Goal: Task Accomplishment & Management: Use online tool/utility

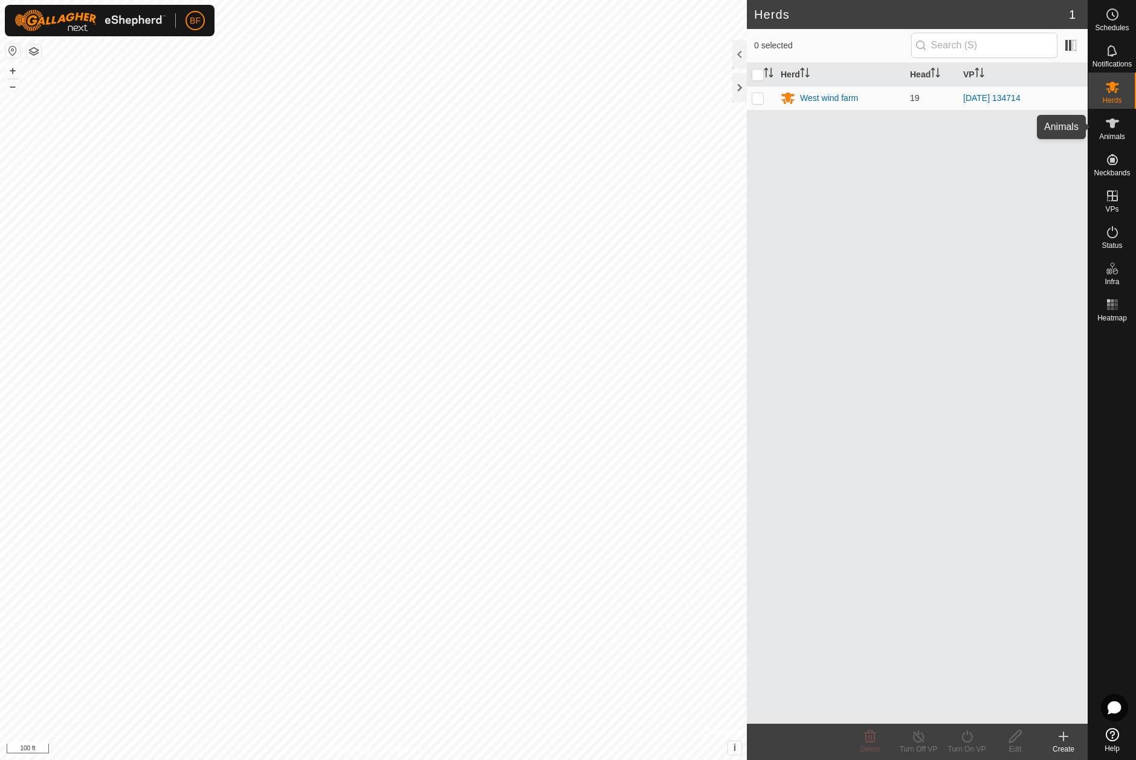
click at [1119, 129] on icon at bounding box center [1112, 123] width 15 height 15
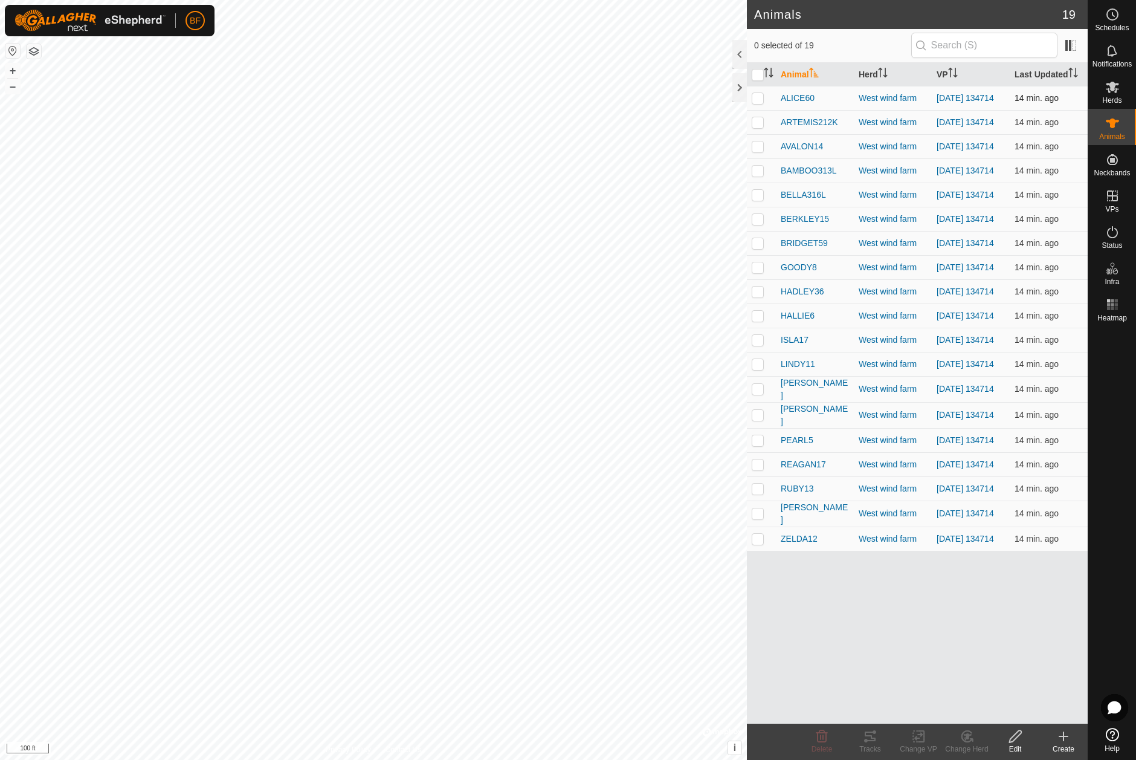
click at [759, 98] on p-checkbox at bounding box center [758, 98] width 12 height 10
click at [868, 731] on icon at bounding box center [870, 736] width 11 height 10
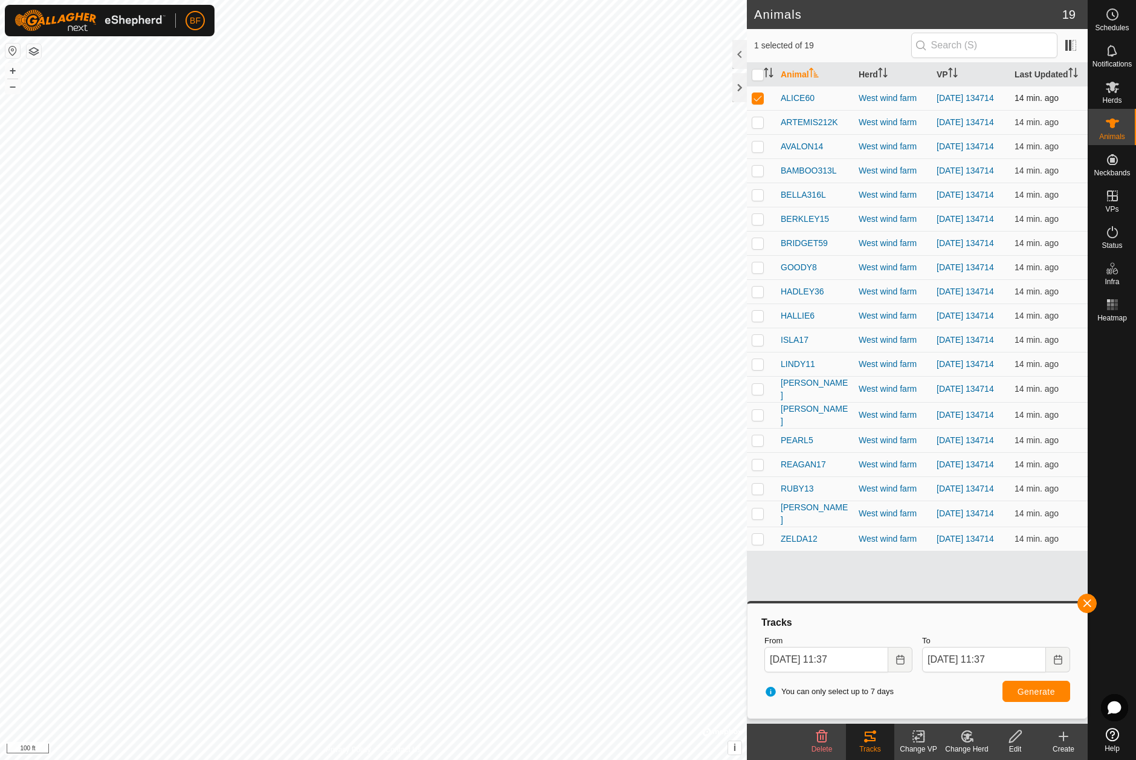
click at [758, 98] on p-checkbox at bounding box center [758, 98] width 12 height 10
checkbox input "false"
click at [757, 125] on p-checkbox at bounding box center [758, 122] width 12 height 10
drag, startPoint x: 1087, startPoint y: 597, endPoint x: 996, endPoint y: 629, distance: 96.7
click at [1082, 601] on button "button" at bounding box center [1086, 602] width 19 height 19
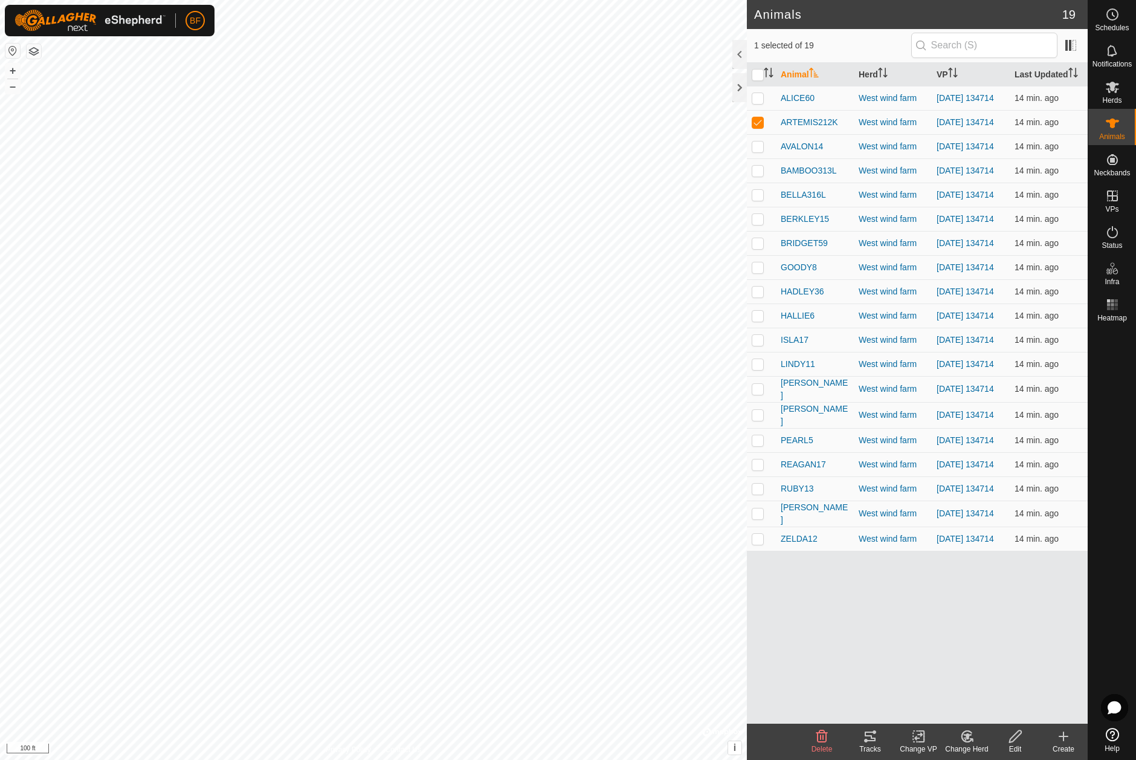
click at [868, 736] on icon at bounding box center [870, 736] width 11 height 10
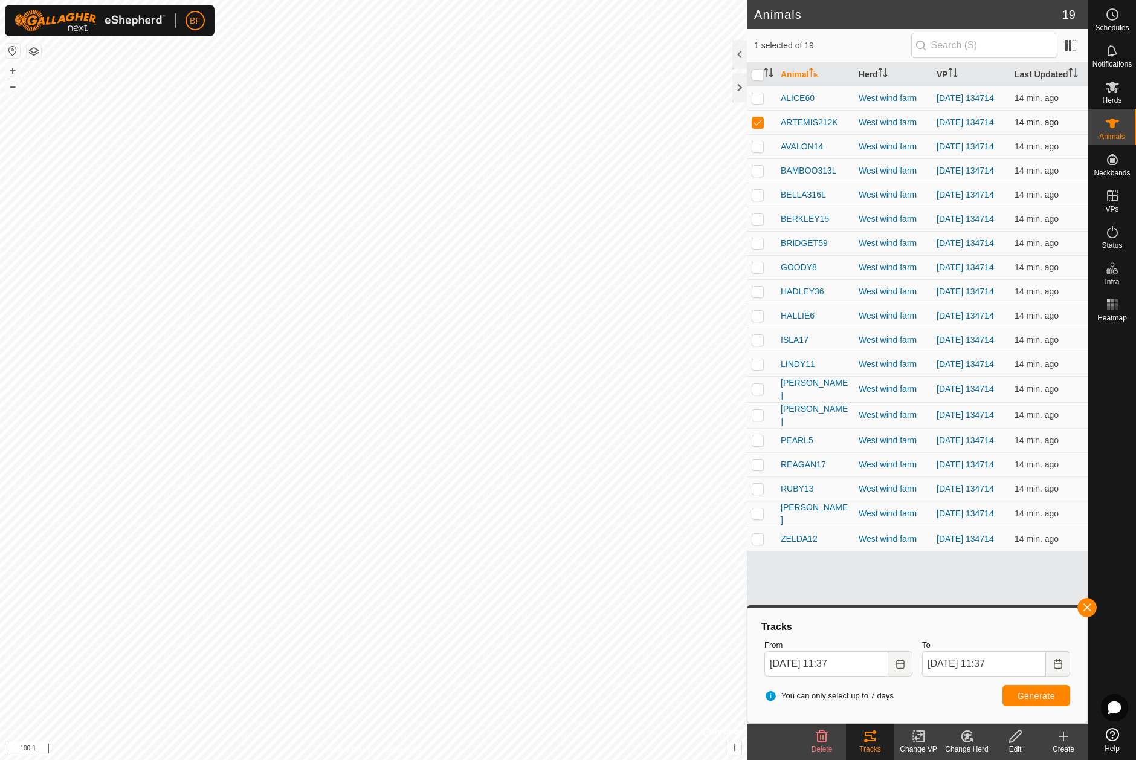
click at [757, 123] on p-checkbox at bounding box center [758, 122] width 12 height 10
checkbox input "false"
drag, startPoint x: 760, startPoint y: 151, endPoint x: 826, endPoint y: 187, distance: 75.4
click at [760, 151] on p-checkbox at bounding box center [758, 146] width 12 height 10
drag, startPoint x: 1088, startPoint y: 604, endPoint x: 1076, endPoint y: 613, distance: 15.3
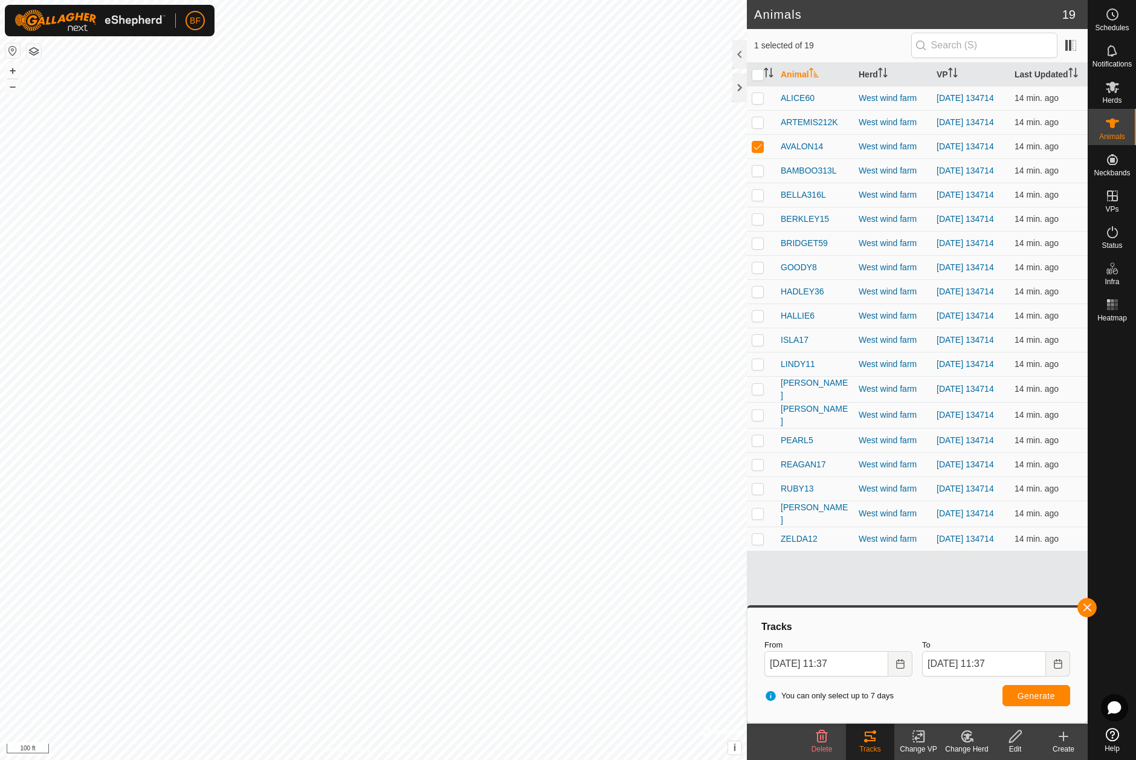
click at [1088, 604] on button "button" at bounding box center [1086, 607] width 19 height 19
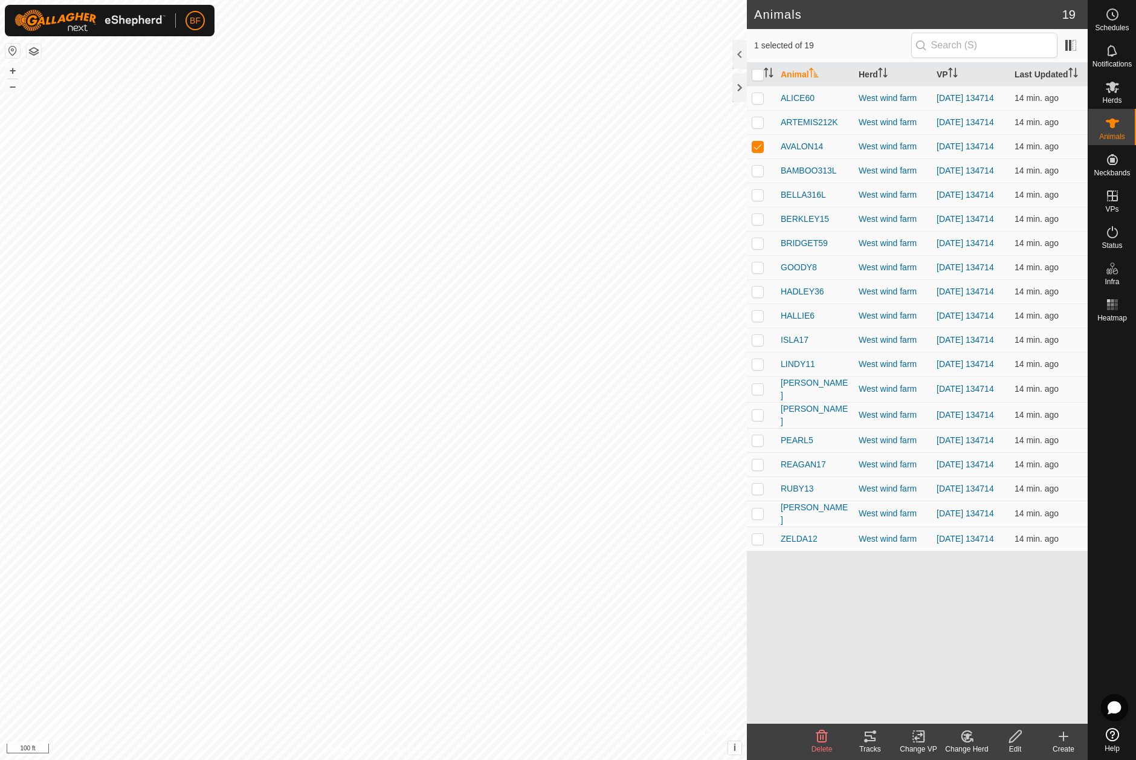
click at [874, 741] on icon at bounding box center [870, 736] width 11 height 10
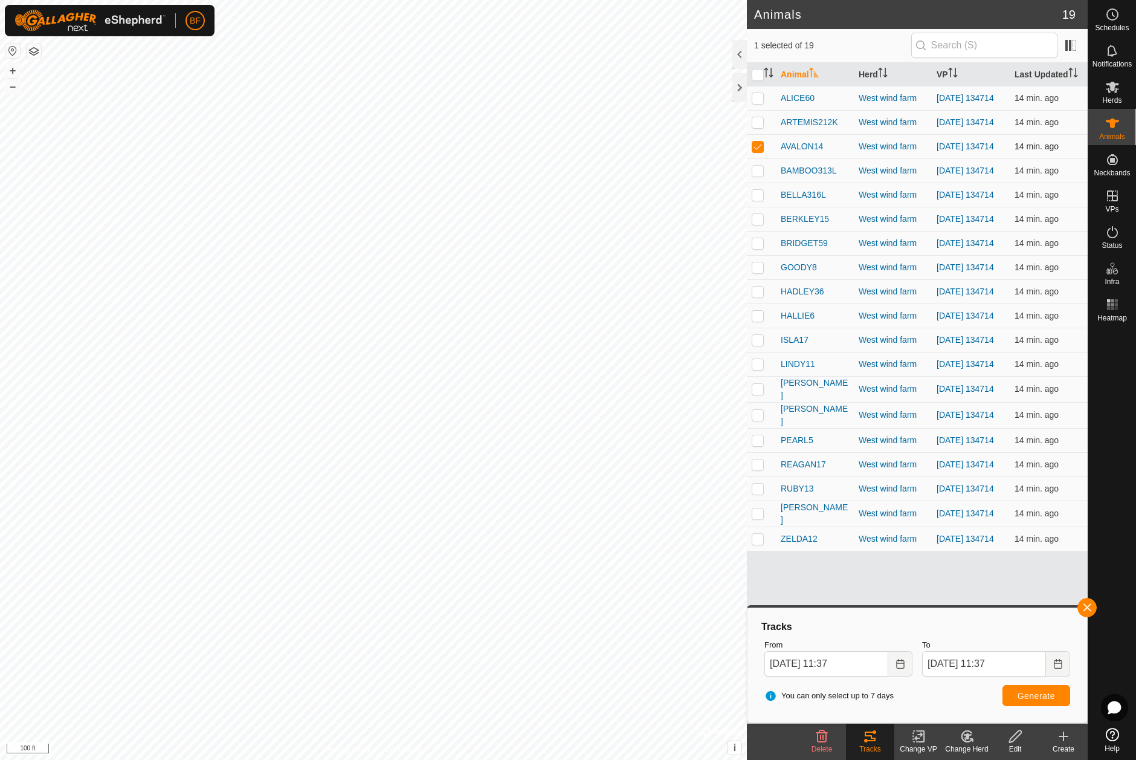
drag, startPoint x: 760, startPoint y: 146, endPoint x: 761, endPoint y: 161, distance: 15.2
click at [760, 147] on p-checkbox at bounding box center [758, 146] width 12 height 10
checkbox input "false"
click at [759, 175] on p-checkbox at bounding box center [758, 171] width 12 height 10
click at [1083, 605] on span "button" at bounding box center [1087, 607] width 10 height 10
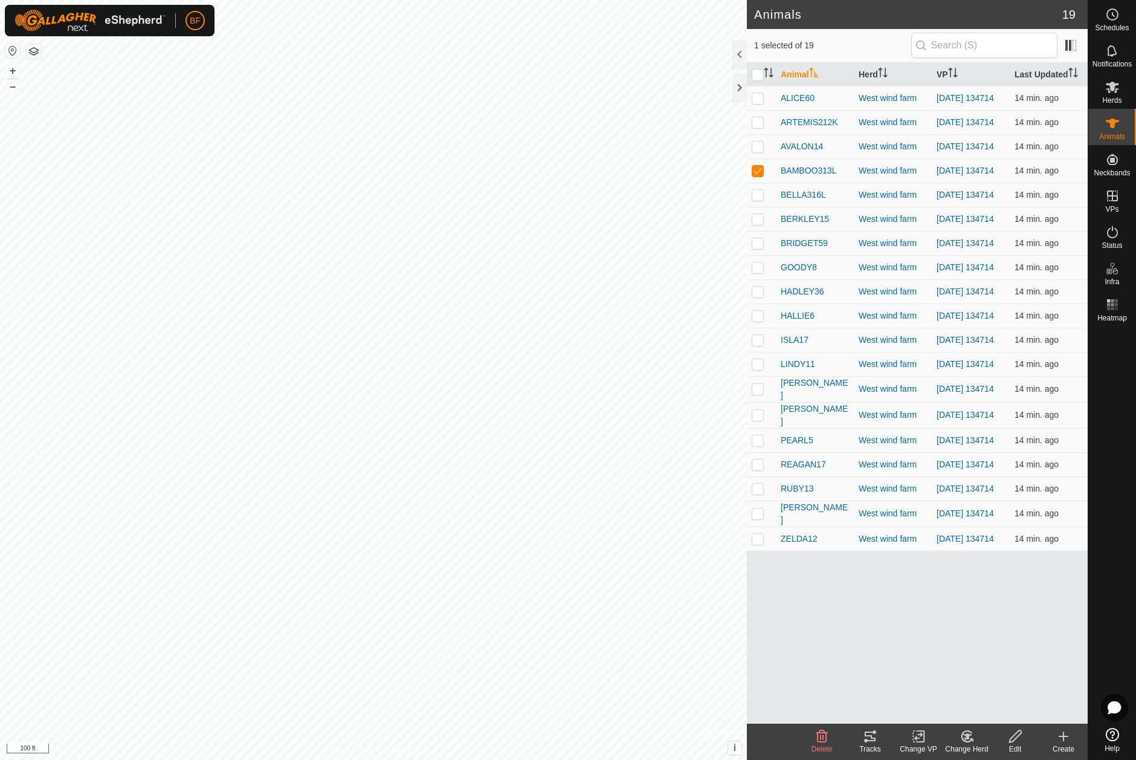
click at [873, 732] on icon at bounding box center [870, 736] width 11 height 10
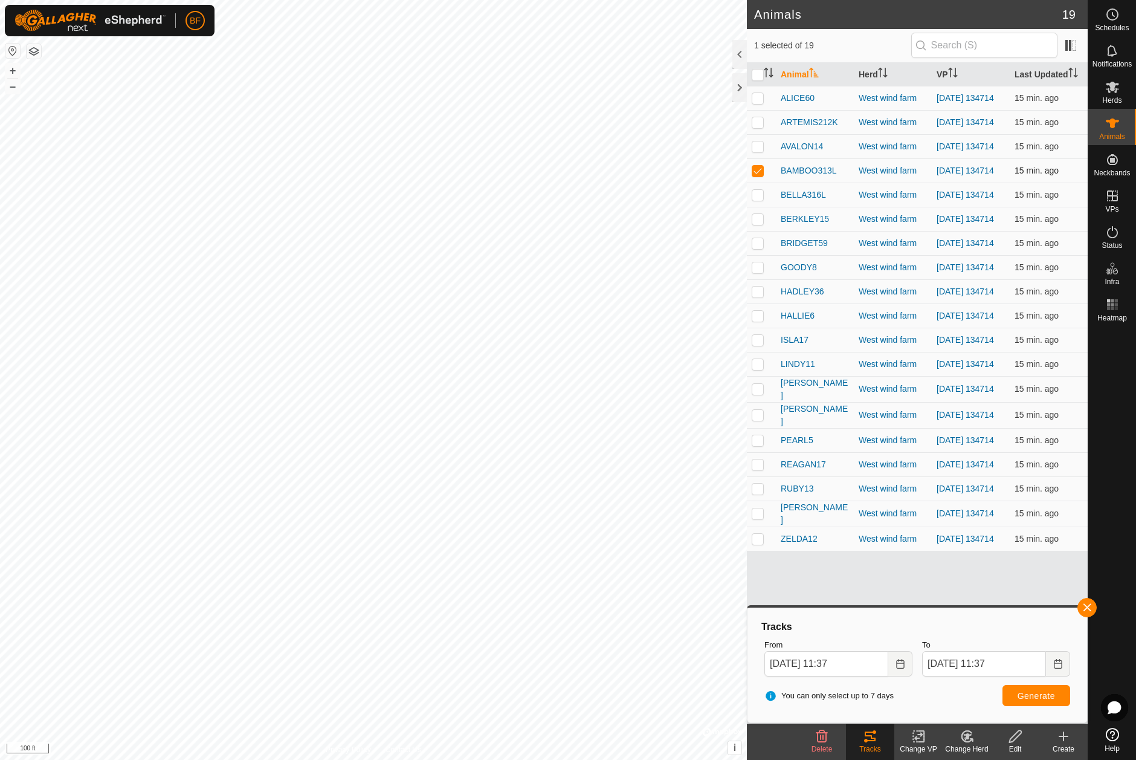
click at [756, 172] on p-checkbox at bounding box center [758, 171] width 12 height 10
checkbox input "false"
drag, startPoint x: 757, startPoint y: 204, endPoint x: 809, endPoint y: 283, distance: 95.5
click at [759, 199] on p-checkbox at bounding box center [758, 195] width 12 height 10
drag, startPoint x: 1083, startPoint y: 605, endPoint x: 1032, endPoint y: 648, distance: 66.5
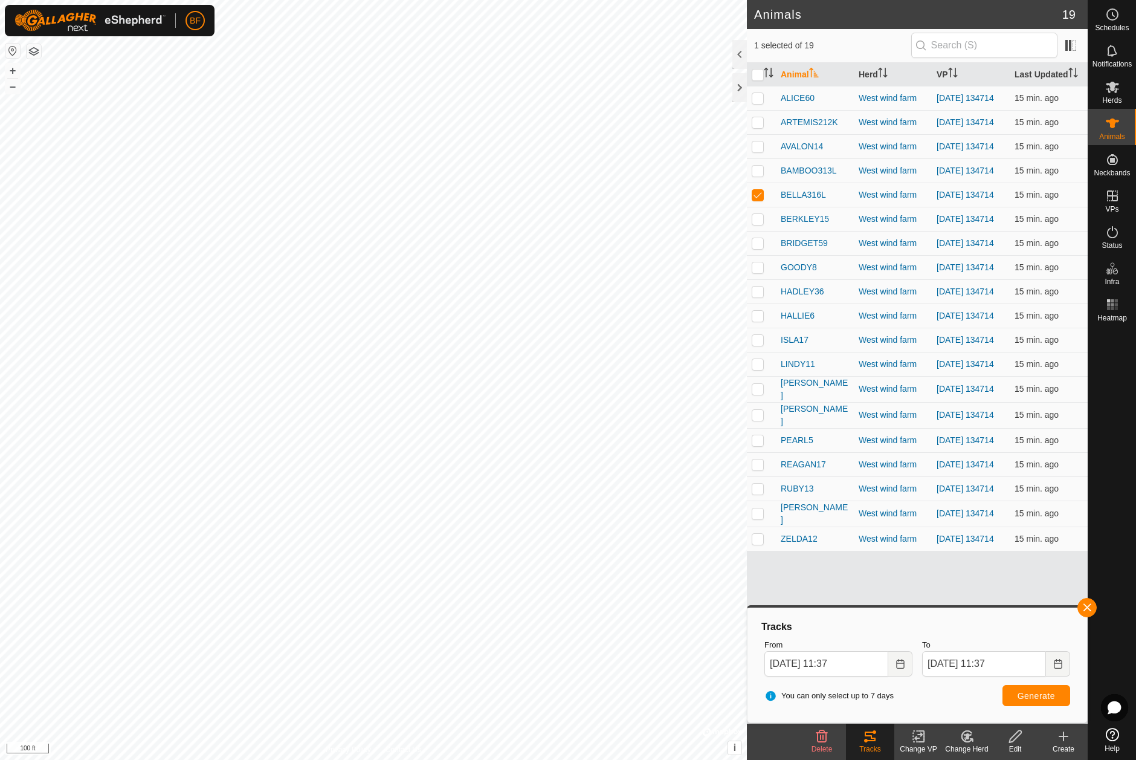
click at [1083, 605] on button "button" at bounding box center [1086, 607] width 19 height 19
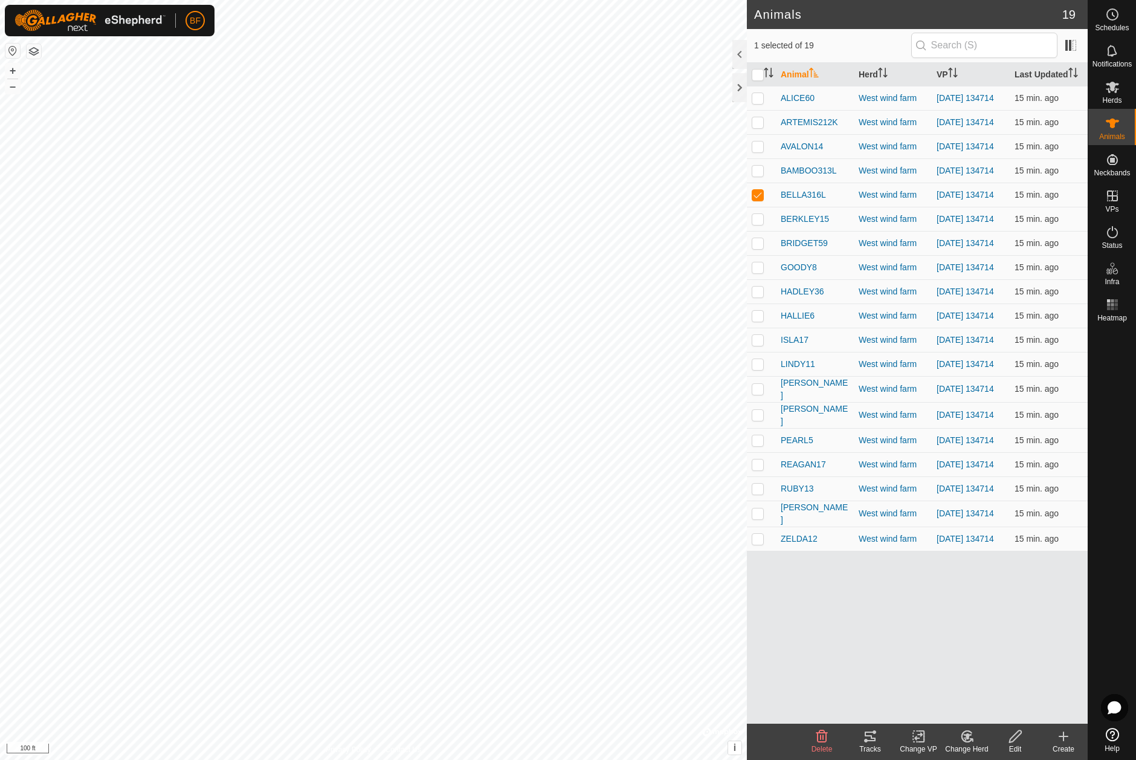
click at [867, 738] on icon at bounding box center [870, 736] width 15 height 15
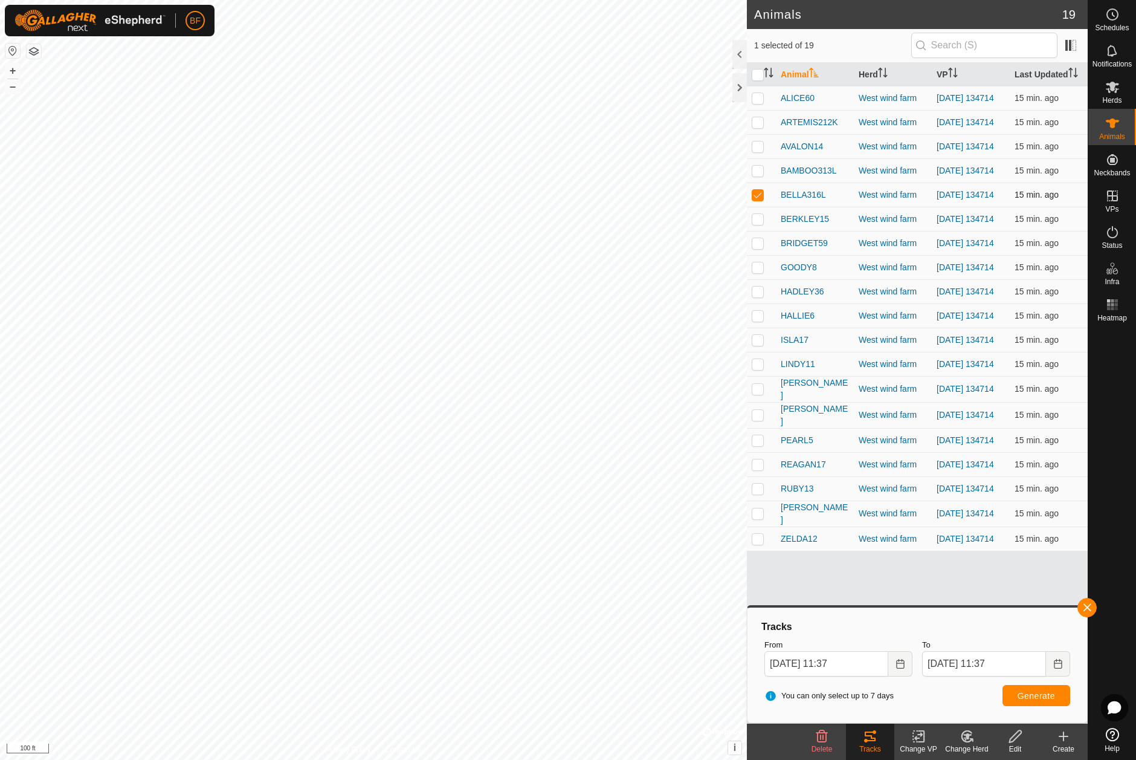
click at [757, 199] on p-checkbox at bounding box center [758, 195] width 12 height 10
checkbox input "false"
click at [758, 223] on td at bounding box center [761, 219] width 29 height 24
drag, startPoint x: 1086, startPoint y: 605, endPoint x: 1071, endPoint y: 619, distance: 21.0
click at [1083, 607] on span "button" at bounding box center [1087, 607] width 10 height 10
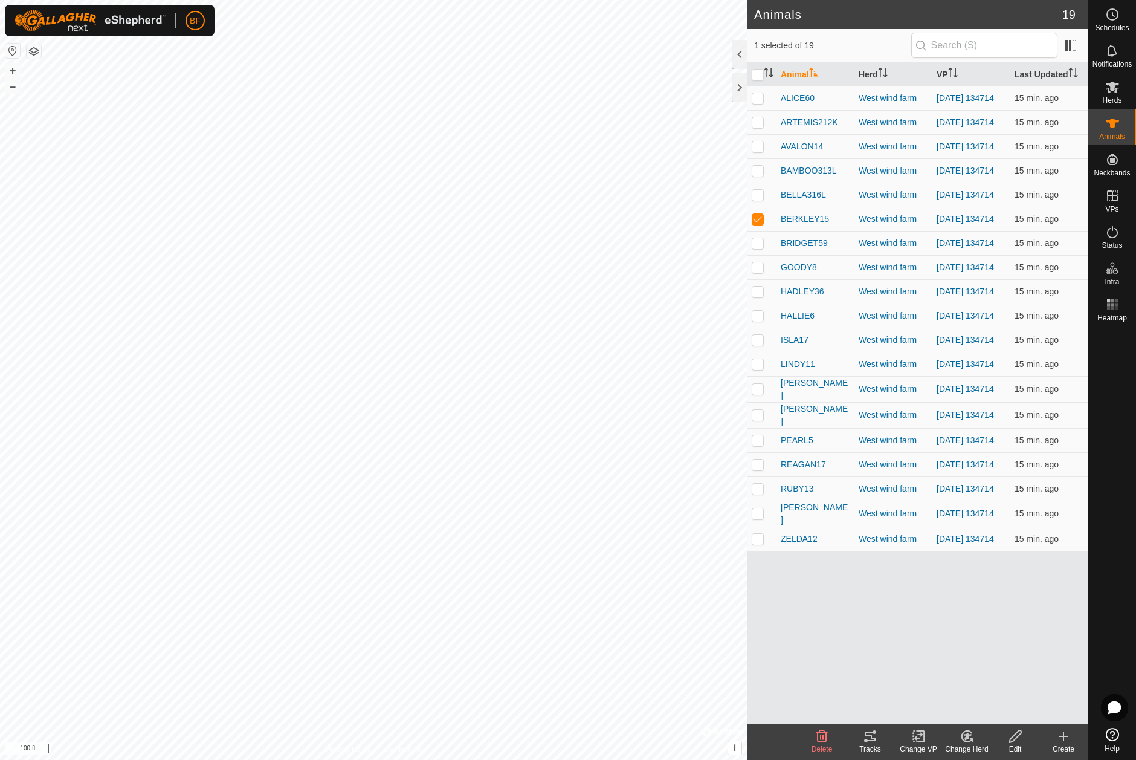
click at [866, 741] on icon at bounding box center [870, 736] width 11 height 10
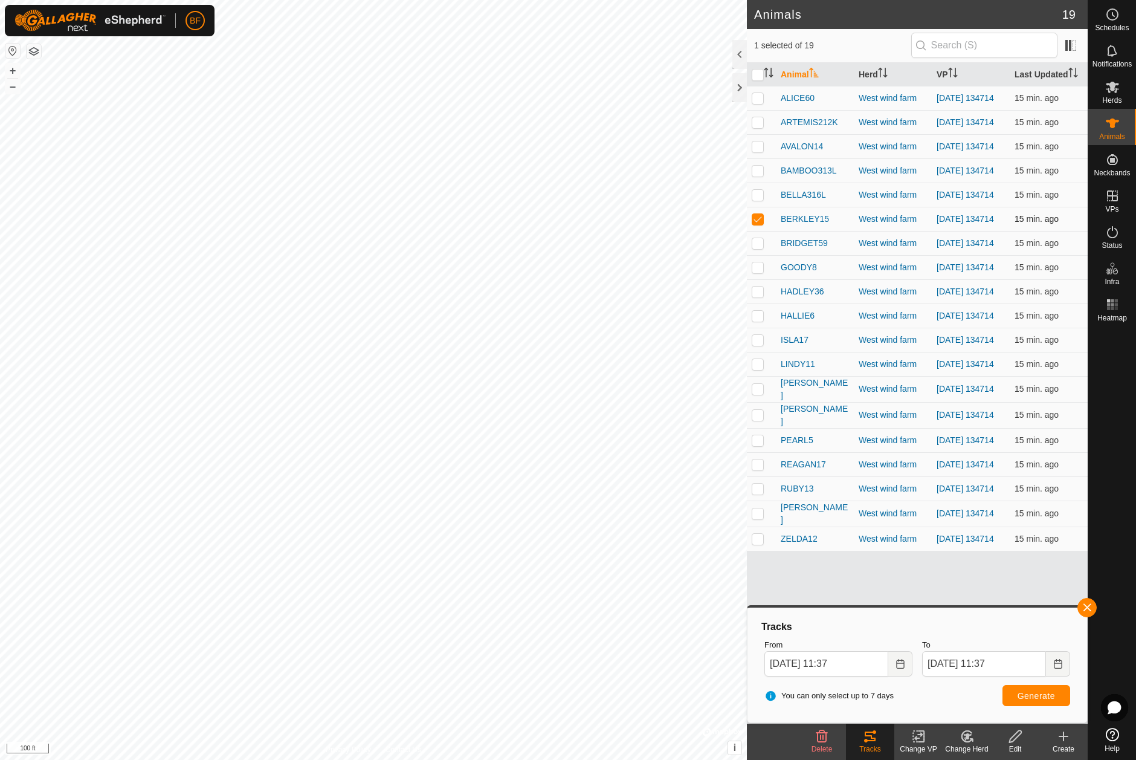
drag, startPoint x: 760, startPoint y: 224, endPoint x: 758, endPoint y: 240, distance: 16.4
click at [760, 224] on p-checkbox at bounding box center [758, 219] width 12 height 10
checkbox input "false"
drag, startPoint x: 756, startPoint y: 253, endPoint x: 770, endPoint y: 285, distance: 34.9
click at [758, 248] on p-checkbox at bounding box center [758, 243] width 12 height 10
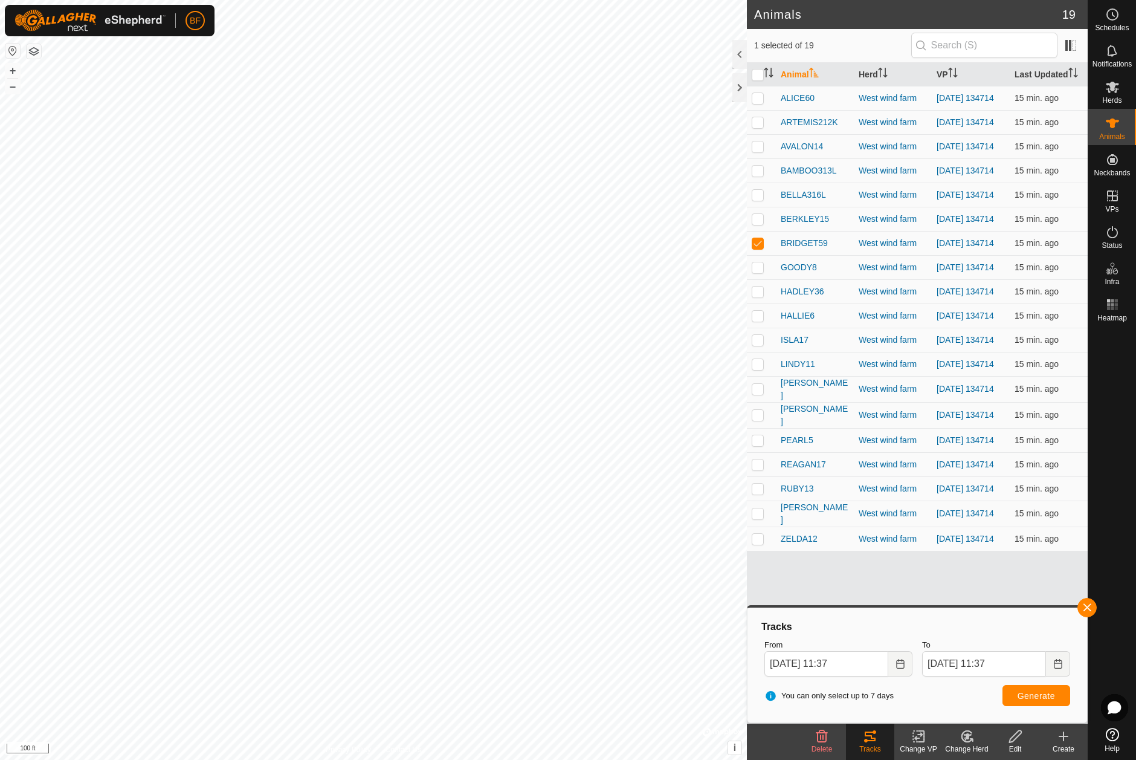
click at [1086, 605] on button "button" at bounding box center [1086, 607] width 19 height 19
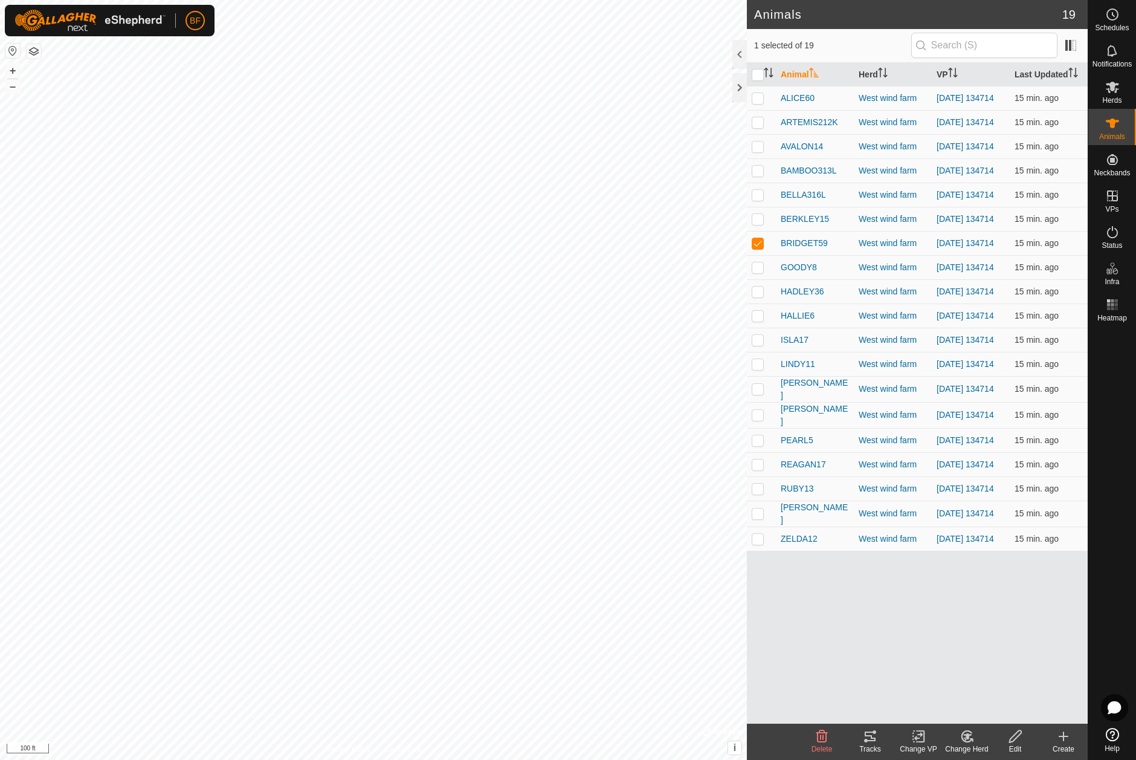
click at [872, 746] on div "Tracks" at bounding box center [870, 748] width 48 height 11
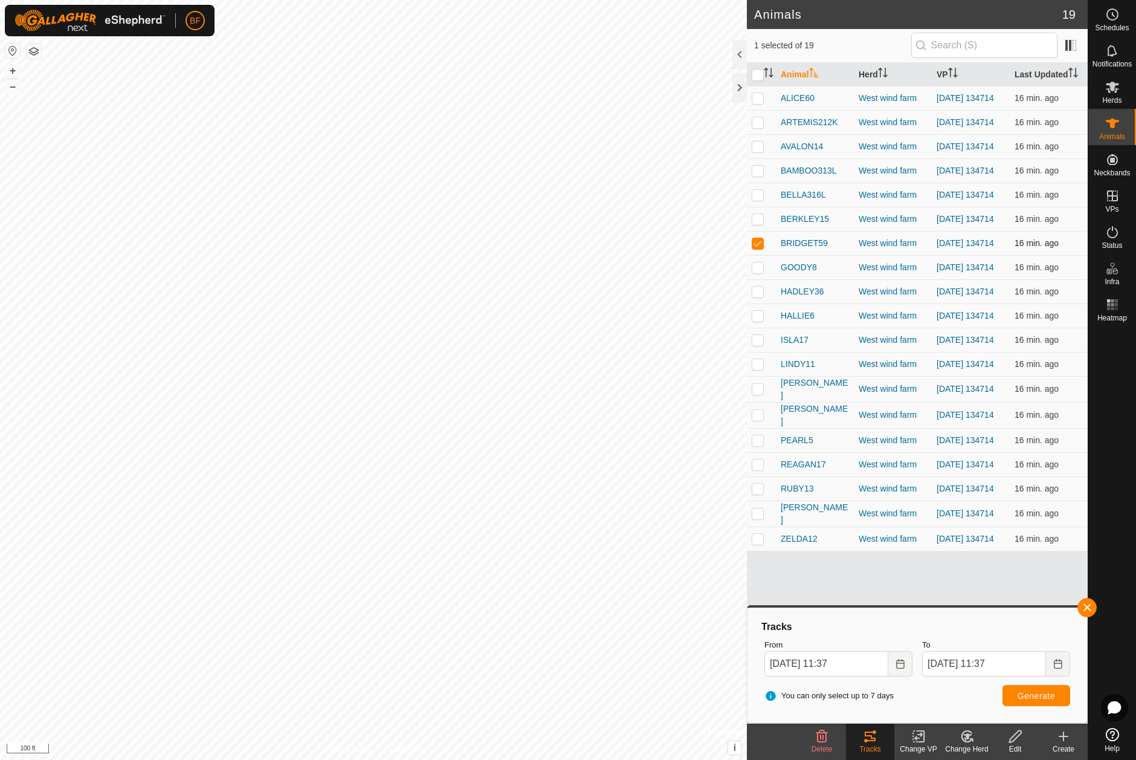
click at [756, 248] on p-checkbox at bounding box center [758, 243] width 12 height 10
checkbox input "false"
drag, startPoint x: 758, startPoint y: 280, endPoint x: 776, endPoint y: 308, distance: 33.7
click at [758, 272] on p-checkbox at bounding box center [758, 267] width 12 height 10
drag, startPoint x: 1088, startPoint y: 601, endPoint x: 1027, endPoint y: 629, distance: 66.5
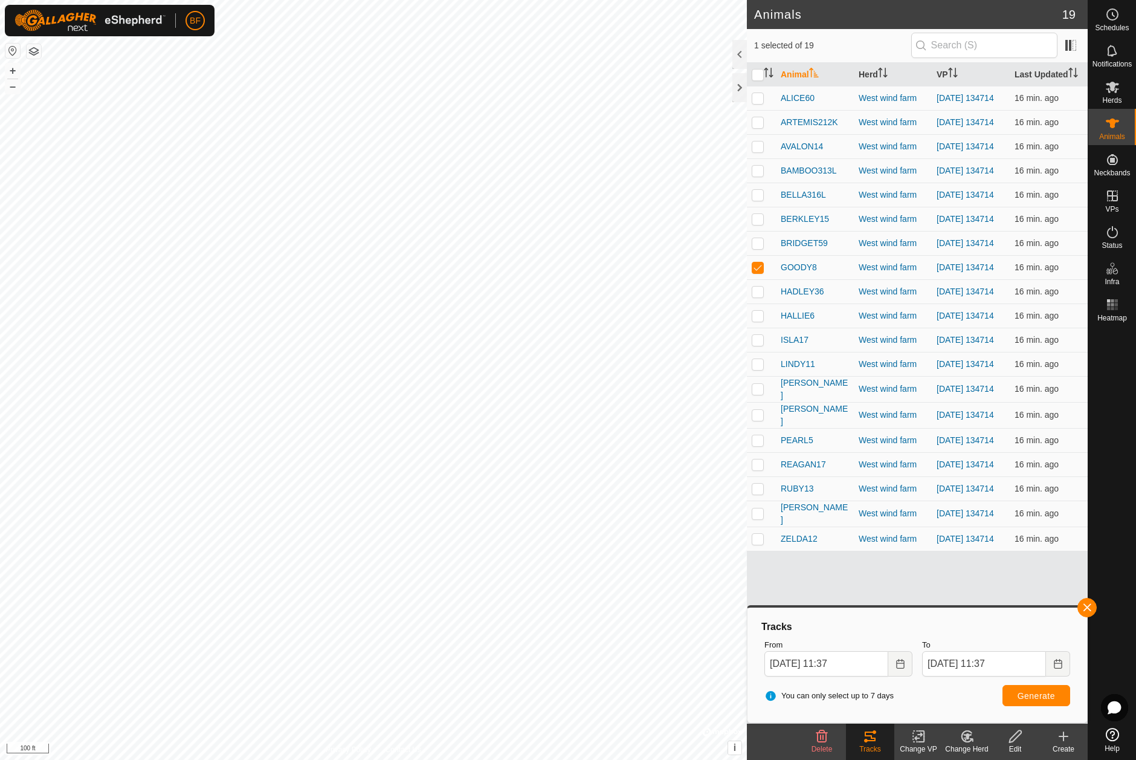
click at [1085, 602] on button "button" at bounding box center [1086, 607] width 19 height 19
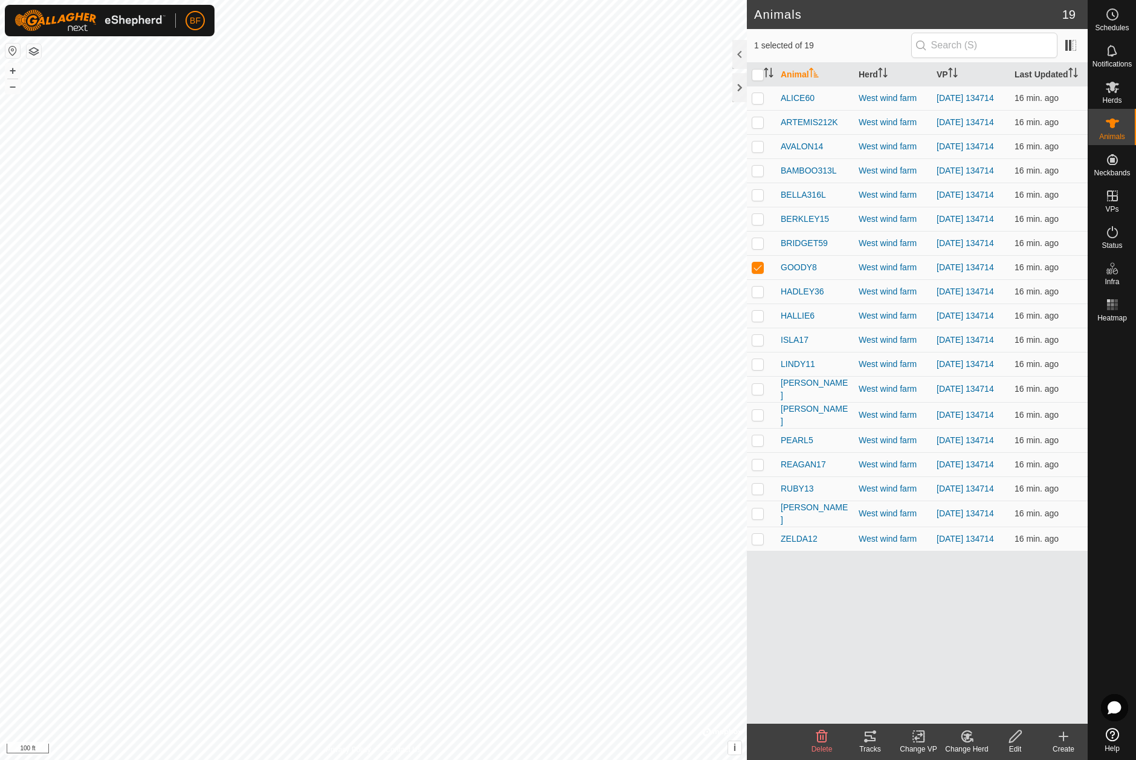
click at [870, 740] on icon at bounding box center [870, 736] width 11 height 10
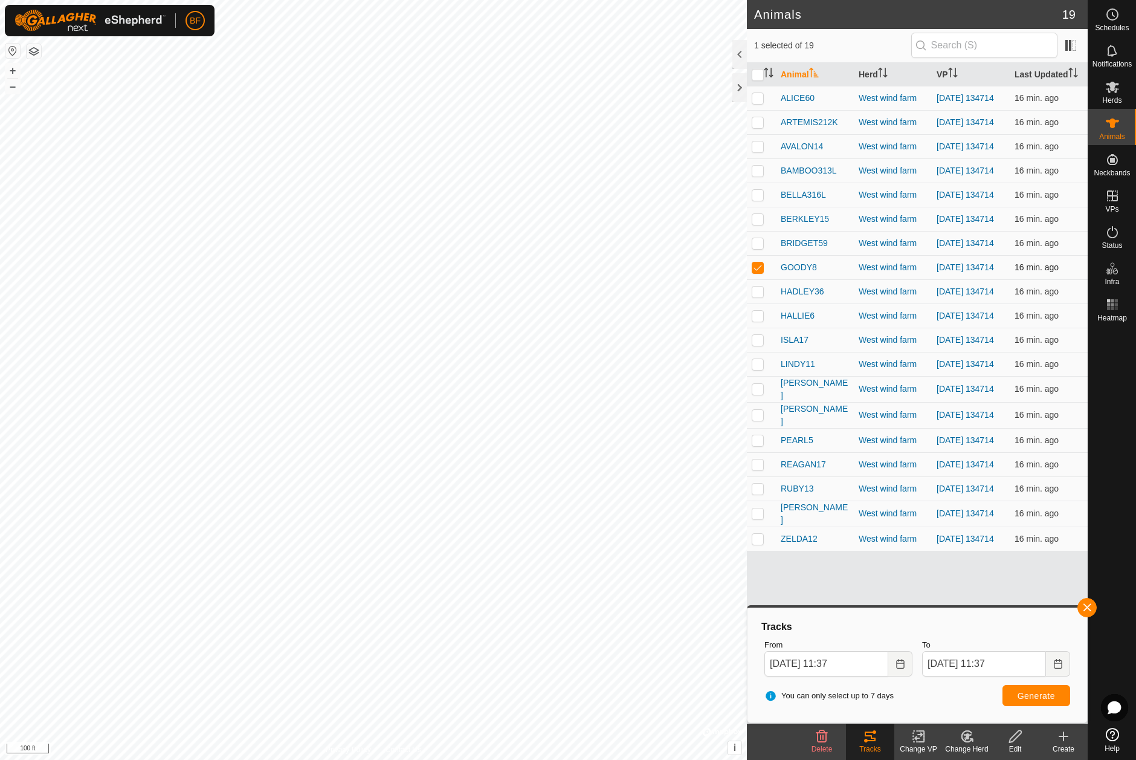
click at [762, 272] on p-checkbox at bounding box center [758, 267] width 12 height 10
checkbox input "false"
drag, startPoint x: 758, startPoint y: 305, endPoint x: 772, endPoint y: 324, distance: 23.3
click at [758, 296] on p-checkbox at bounding box center [758, 291] width 12 height 10
drag, startPoint x: 1091, startPoint y: 603, endPoint x: 1048, endPoint y: 623, distance: 46.8
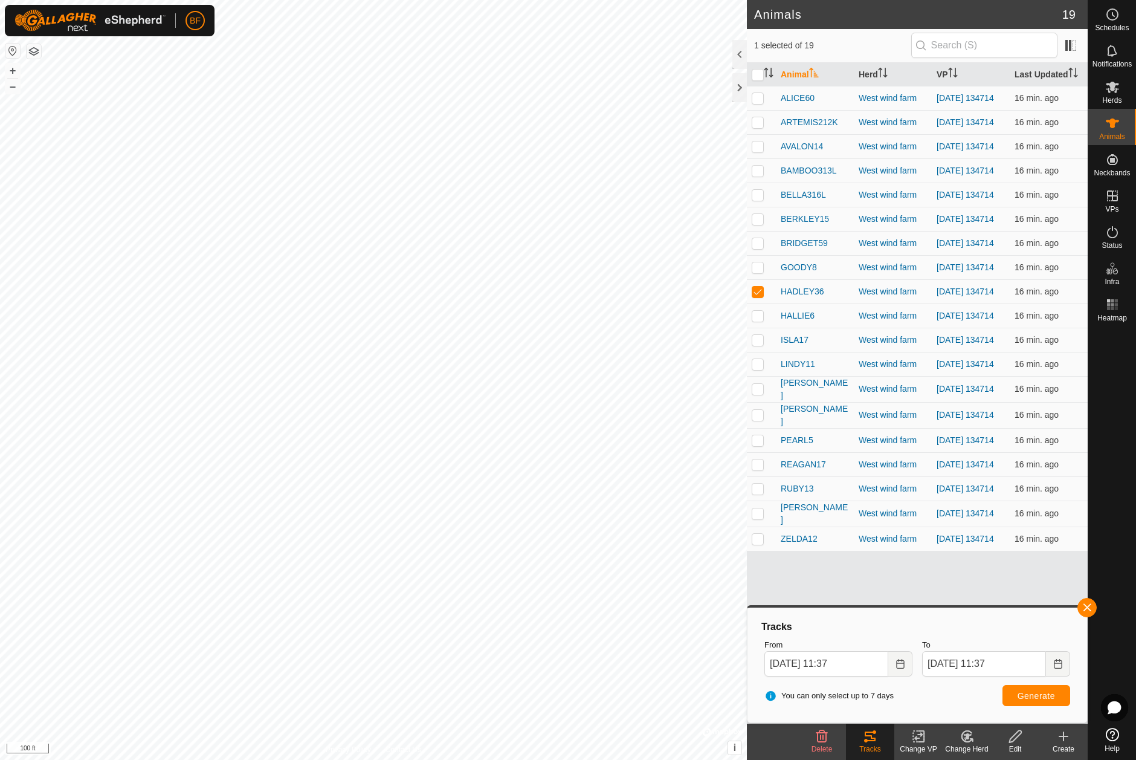
click at [1088, 604] on span "button" at bounding box center [1087, 607] width 10 height 10
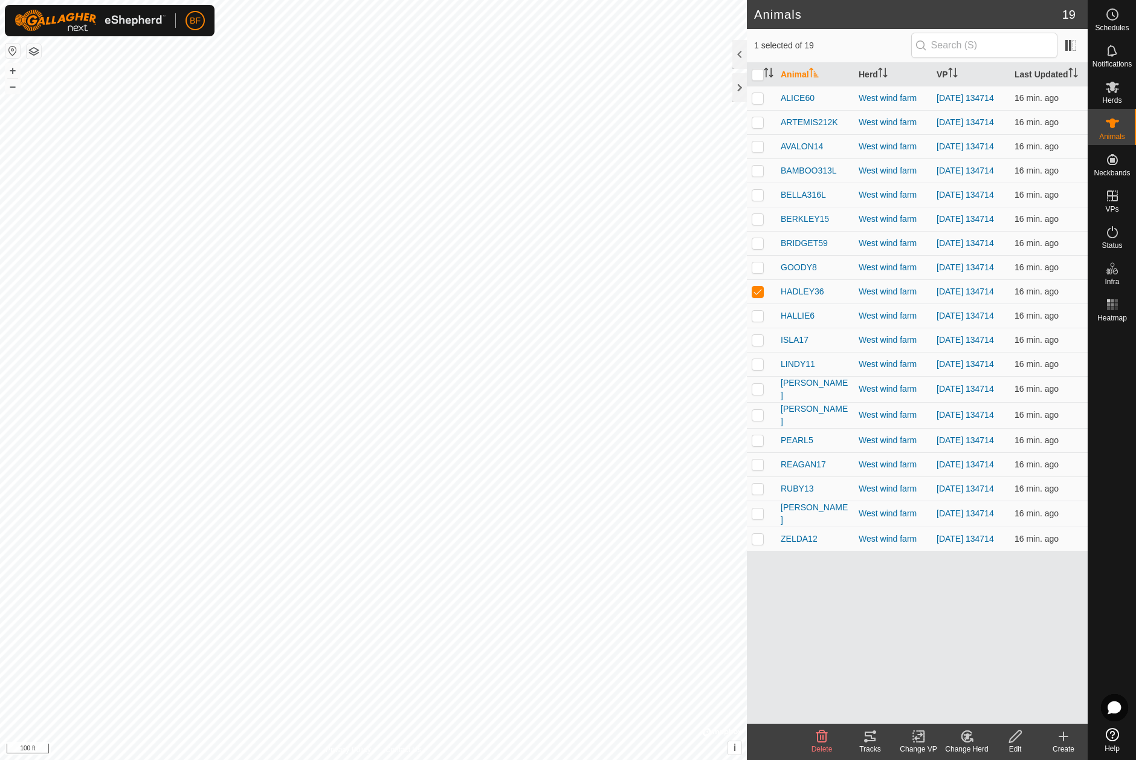
click at [870, 734] on icon at bounding box center [870, 736] width 15 height 15
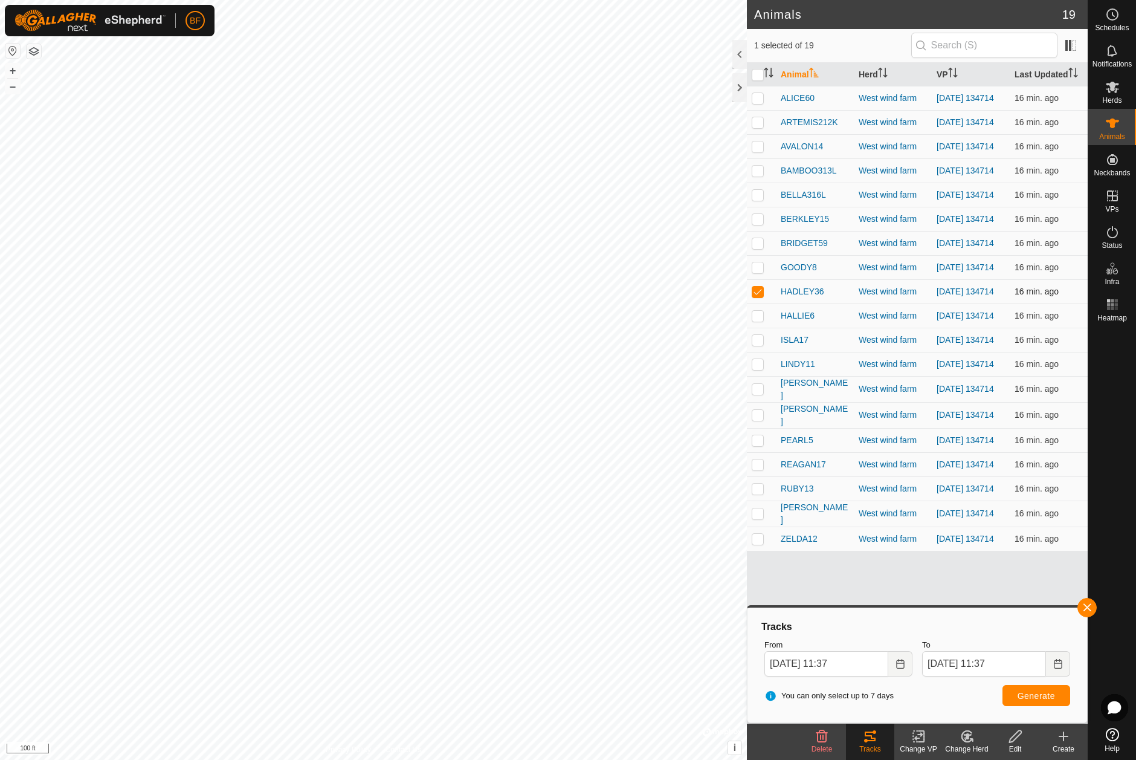
click at [760, 296] on p-checkbox at bounding box center [758, 291] width 12 height 10
checkbox input "false"
drag, startPoint x: 757, startPoint y: 334, endPoint x: 790, endPoint y: 350, distance: 37.6
click at [758, 320] on p-checkbox at bounding box center [758, 316] width 12 height 10
drag, startPoint x: 1088, startPoint y: 602, endPoint x: 1080, endPoint y: 605, distance: 8.8
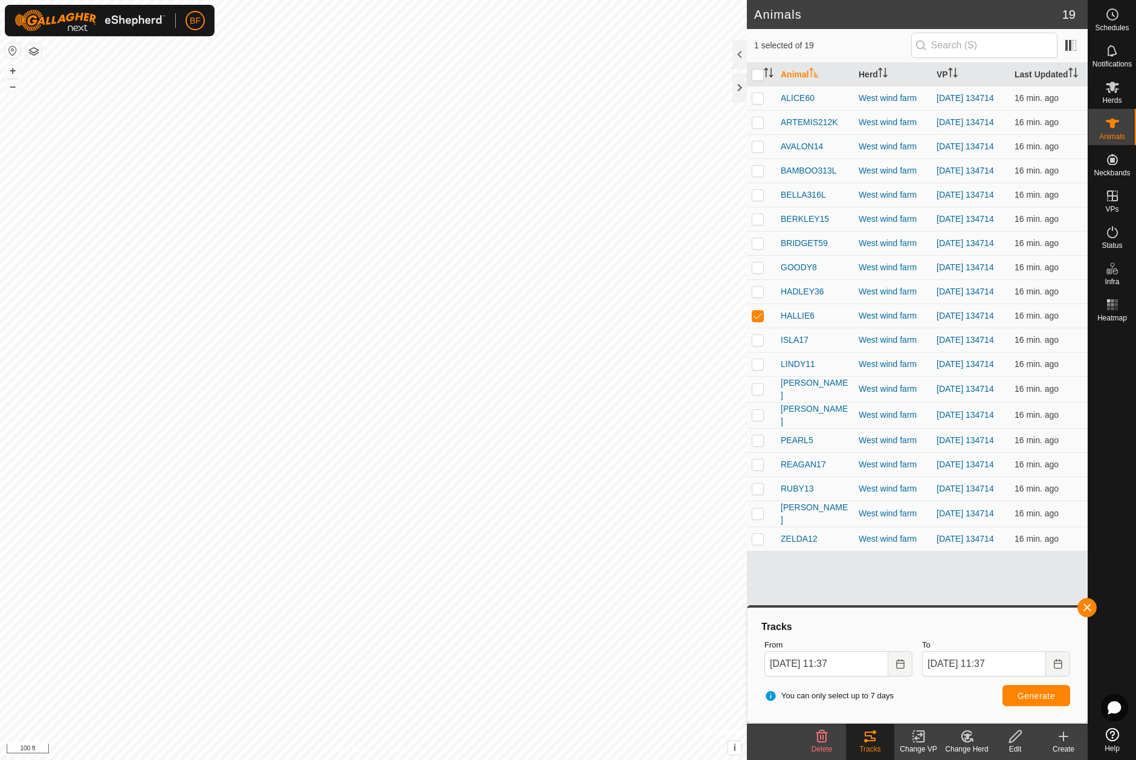
click at [1088, 602] on button "button" at bounding box center [1086, 607] width 19 height 19
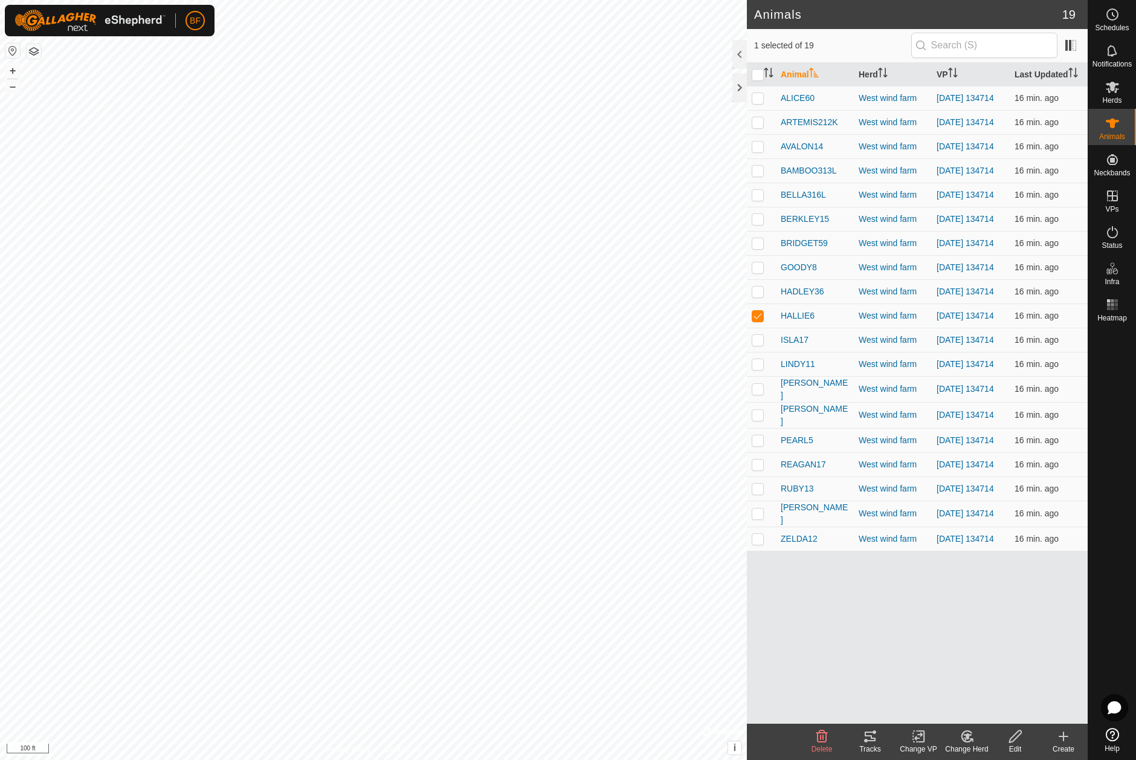
click at [877, 733] on icon at bounding box center [870, 736] width 15 height 15
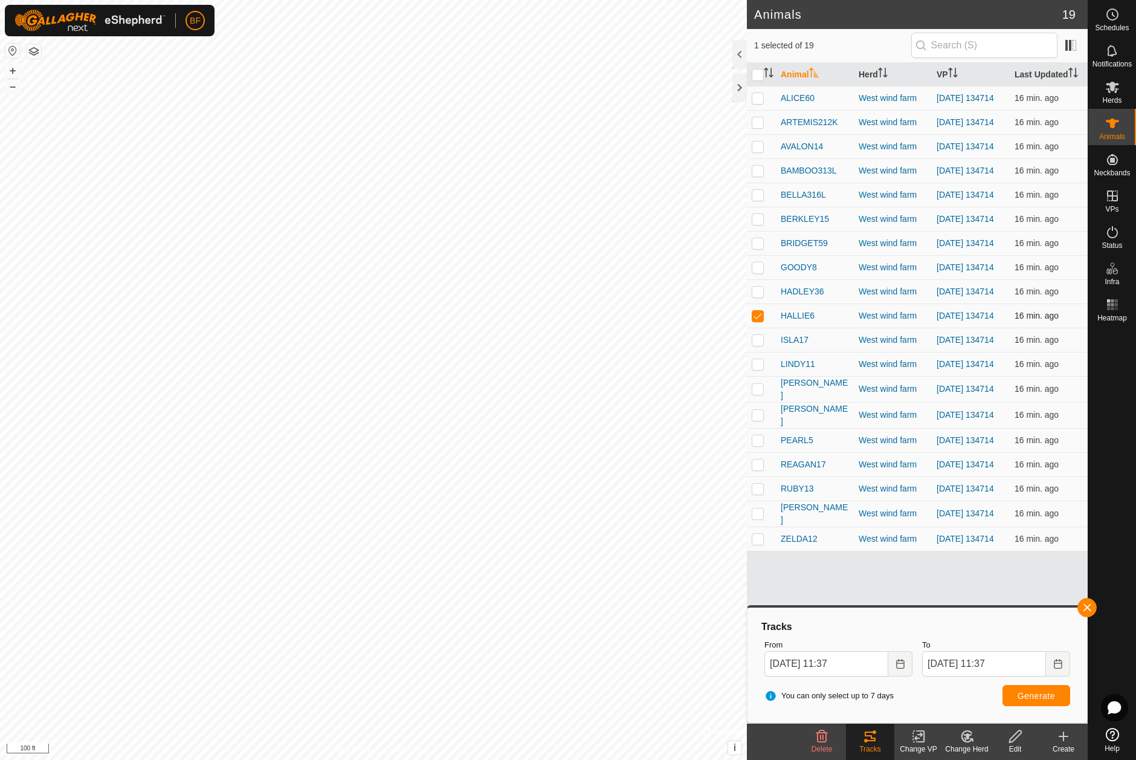
click at [763, 320] on p-checkbox at bounding box center [758, 316] width 12 height 10
checkbox input "false"
drag, startPoint x: 758, startPoint y: 360, endPoint x: 828, endPoint y: 407, distance: 84.1
click at [758, 344] on p-checkbox at bounding box center [758, 340] width 12 height 10
click at [1086, 604] on button "button" at bounding box center [1086, 607] width 19 height 19
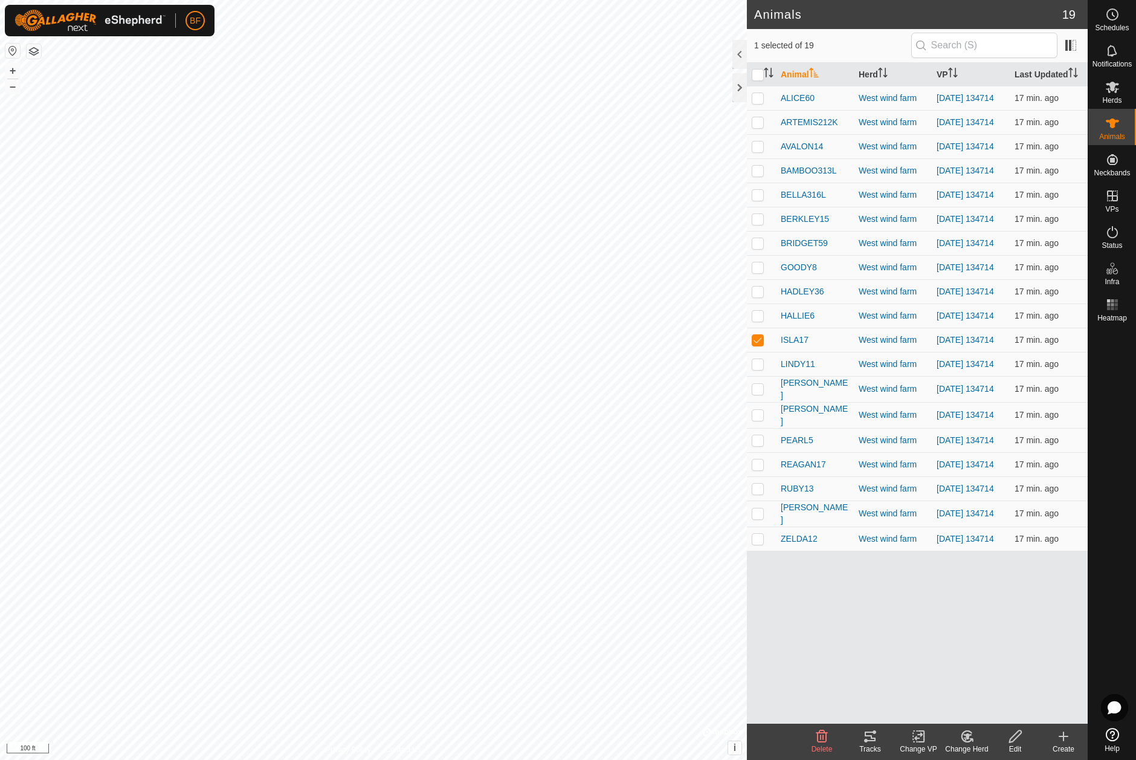
click at [869, 735] on icon at bounding box center [870, 736] width 11 height 10
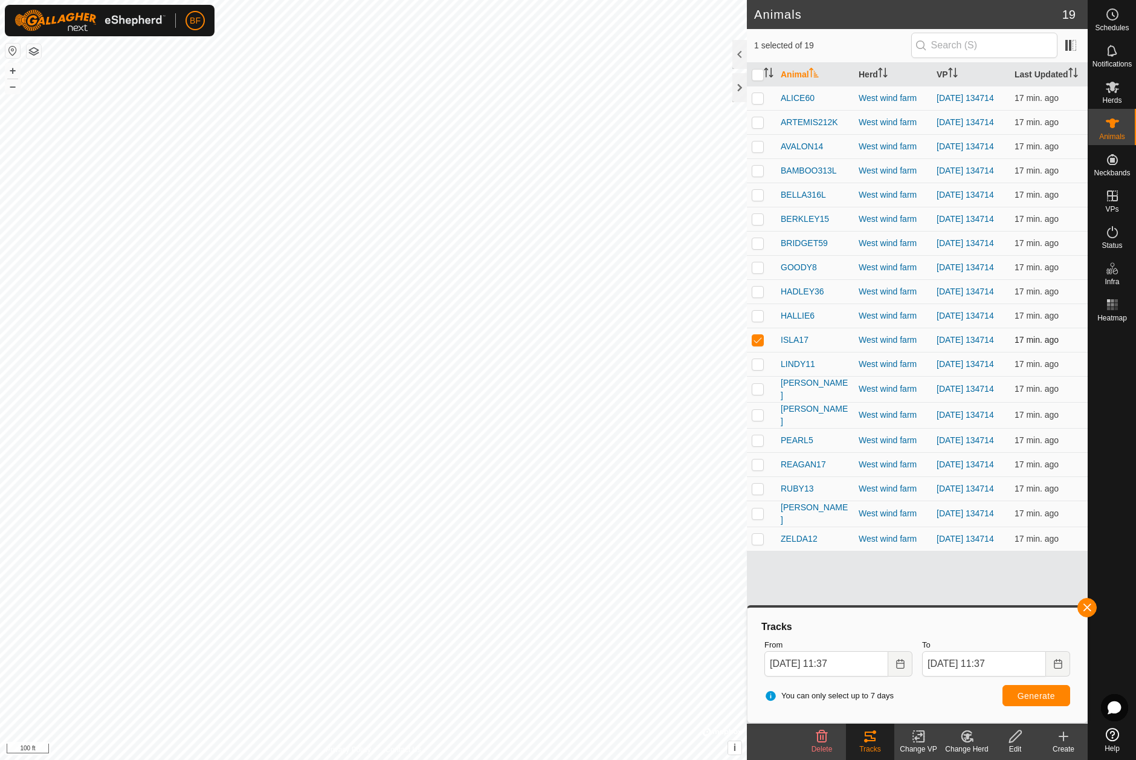
drag, startPoint x: 761, startPoint y: 355, endPoint x: 761, endPoint y: 368, distance: 13.3
click at [761, 344] on p-checkbox at bounding box center [758, 340] width 12 height 10
checkbox input "false"
drag, startPoint x: 758, startPoint y: 382, endPoint x: 769, endPoint y: 403, distance: 23.8
click at [760, 369] on p-checkbox at bounding box center [758, 364] width 12 height 10
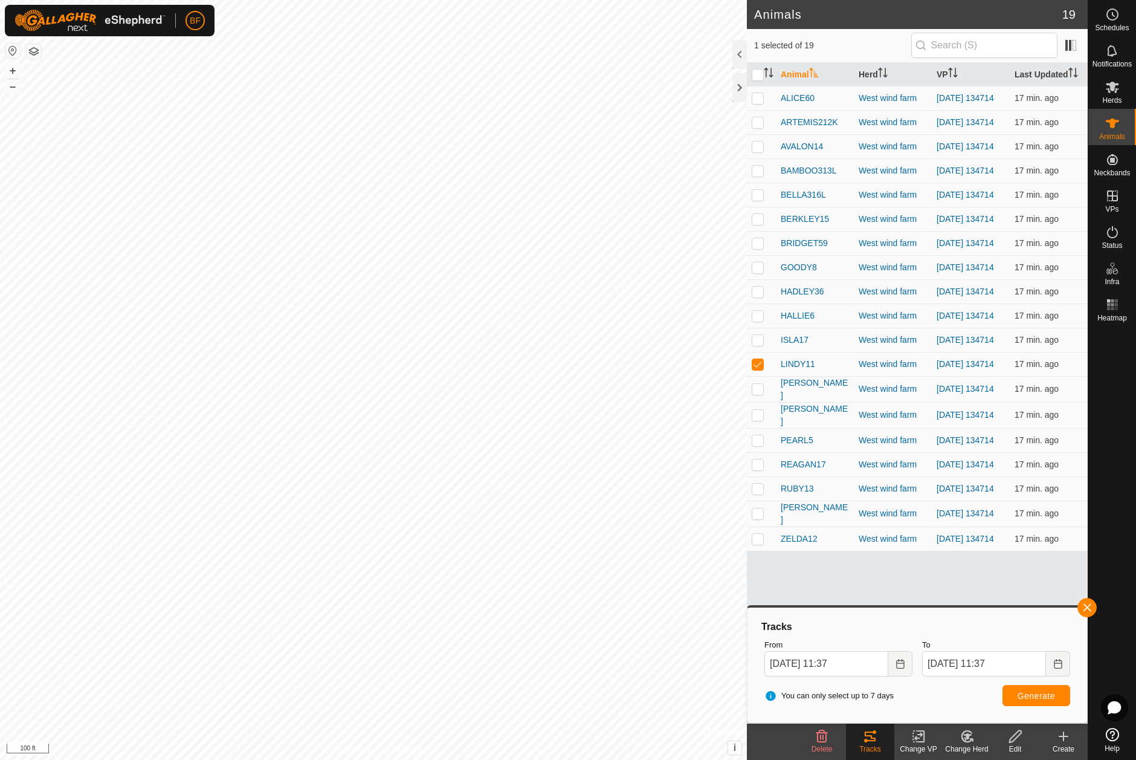
drag, startPoint x: 1089, startPoint y: 608, endPoint x: 1071, endPoint y: 620, distance: 22.3
click at [1082, 610] on button "button" at bounding box center [1086, 607] width 19 height 19
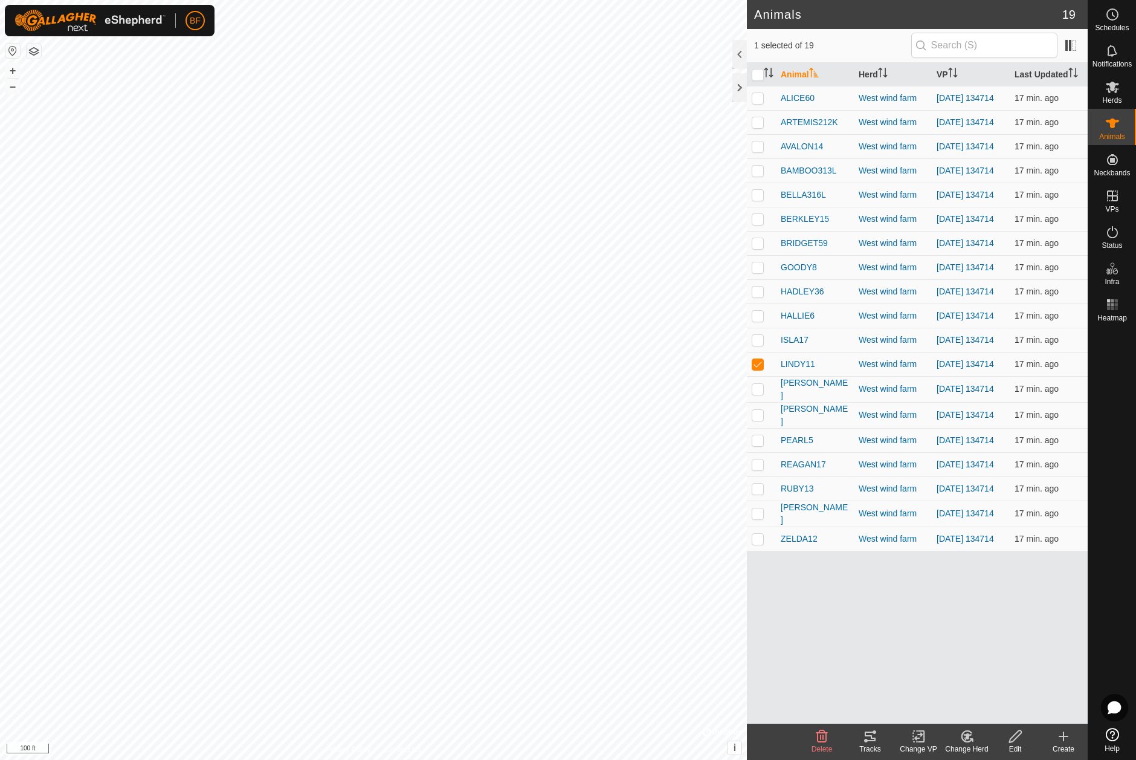
click at [869, 741] on icon at bounding box center [870, 736] width 11 height 10
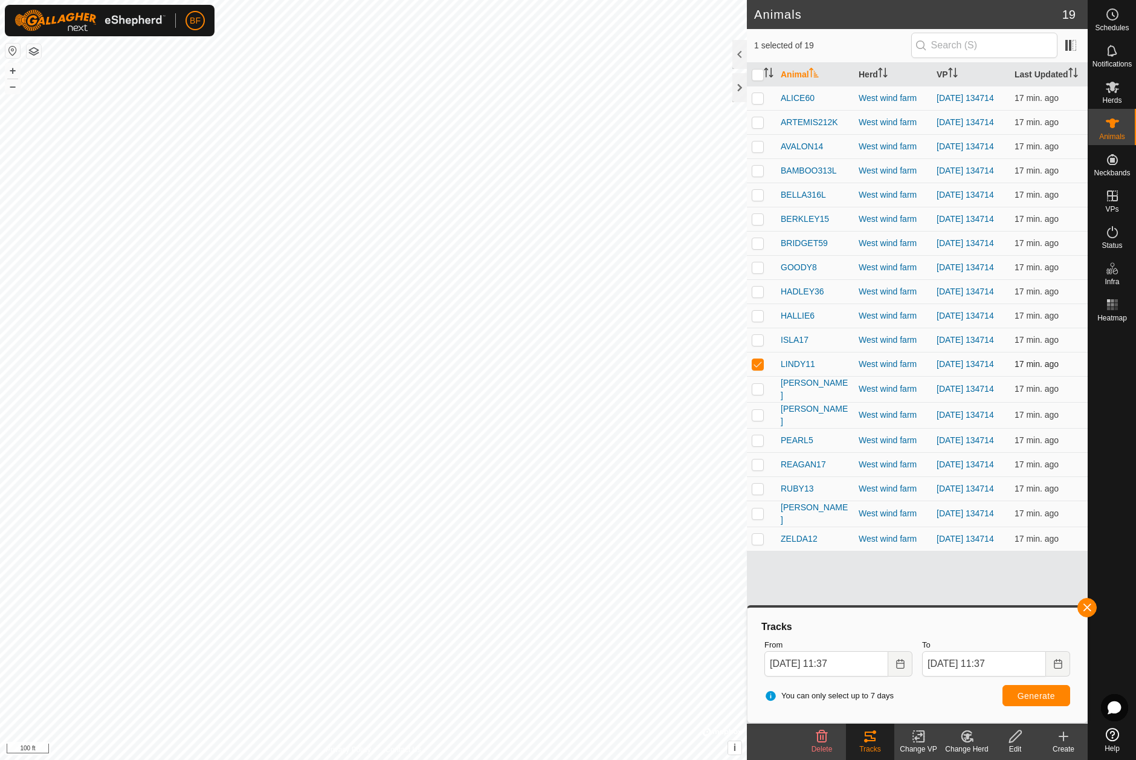
click at [758, 369] on p-checkbox at bounding box center [758, 364] width 12 height 10
checkbox input "false"
drag, startPoint x: 757, startPoint y: 409, endPoint x: 771, endPoint y: 421, distance: 18.5
click at [758, 393] on p-checkbox at bounding box center [758, 389] width 12 height 10
drag, startPoint x: 1087, startPoint y: 605, endPoint x: 1083, endPoint y: 613, distance: 8.9
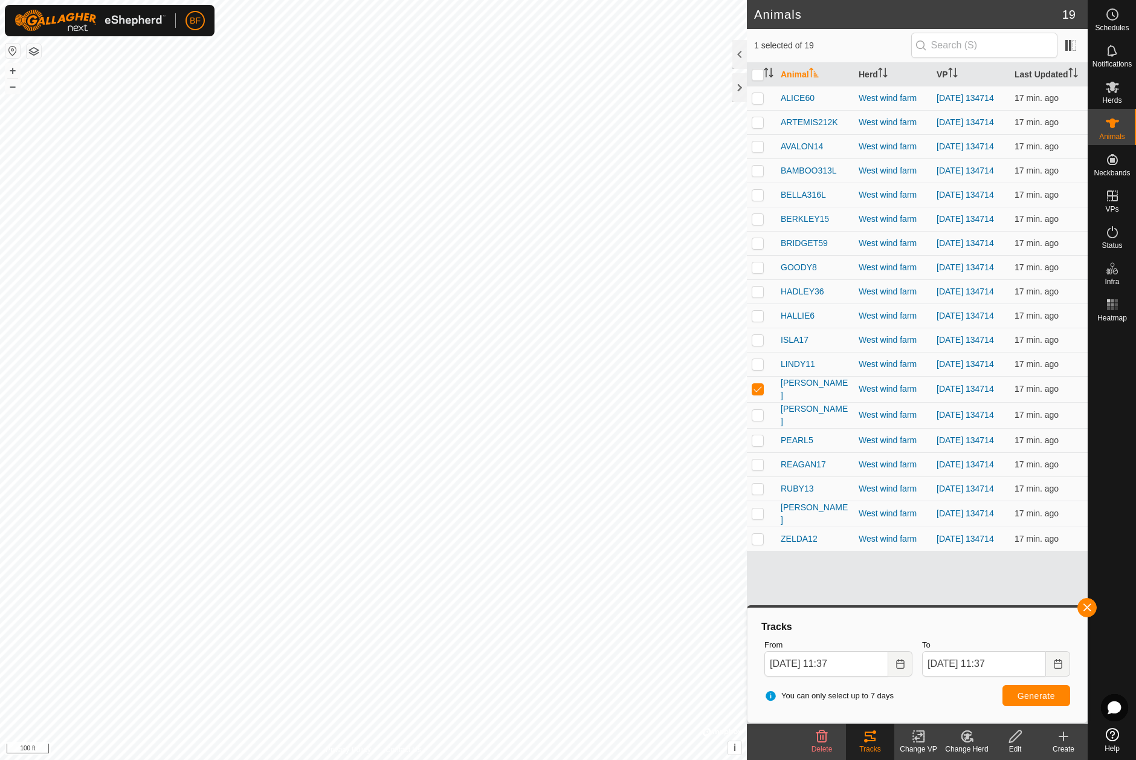
click at [1087, 605] on span "button" at bounding box center [1087, 607] width 10 height 10
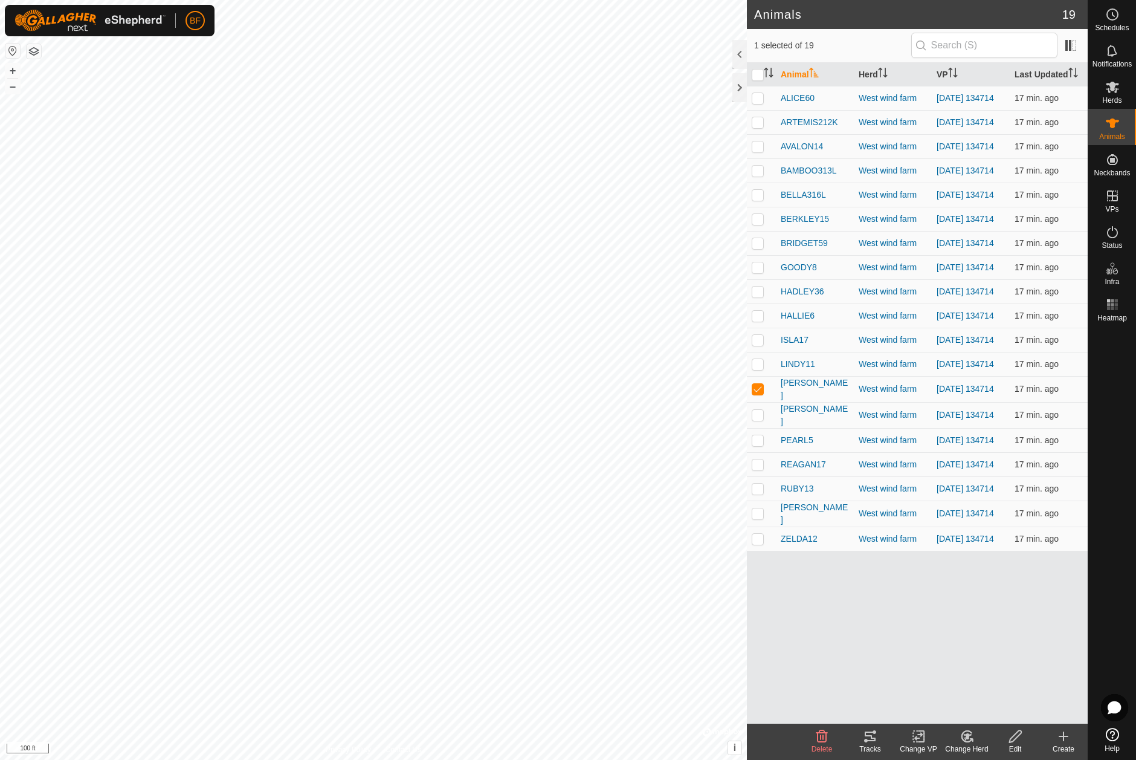
click at [870, 743] on div "Tracks" at bounding box center [870, 748] width 48 height 11
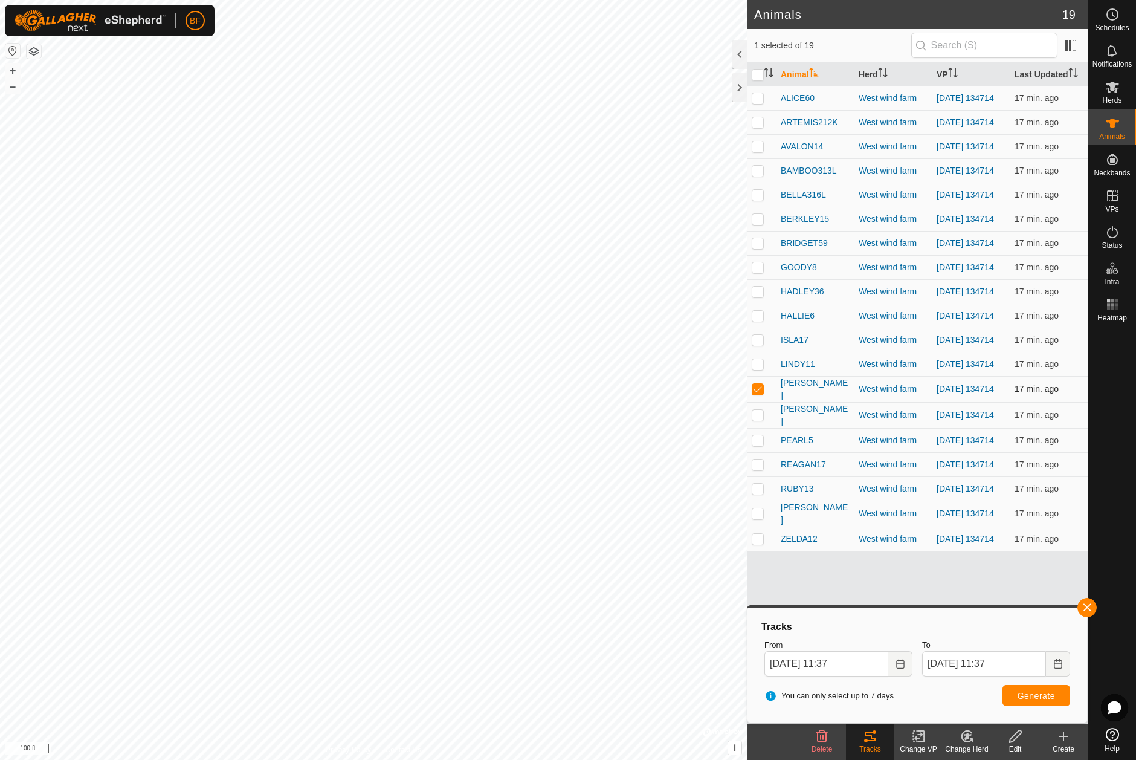
drag, startPoint x: 760, startPoint y: 412, endPoint x: 760, endPoint y: 423, distance: 11.5
click at [760, 393] on p-checkbox at bounding box center [758, 389] width 12 height 10
checkbox input "false"
drag, startPoint x: 760, startPoint y: 436, endPoint x: 883, endPoint y: 500, distance: 139.2
click at [763, 419] on p-checkbox at bounding box center [758, 415] width 12 height 10
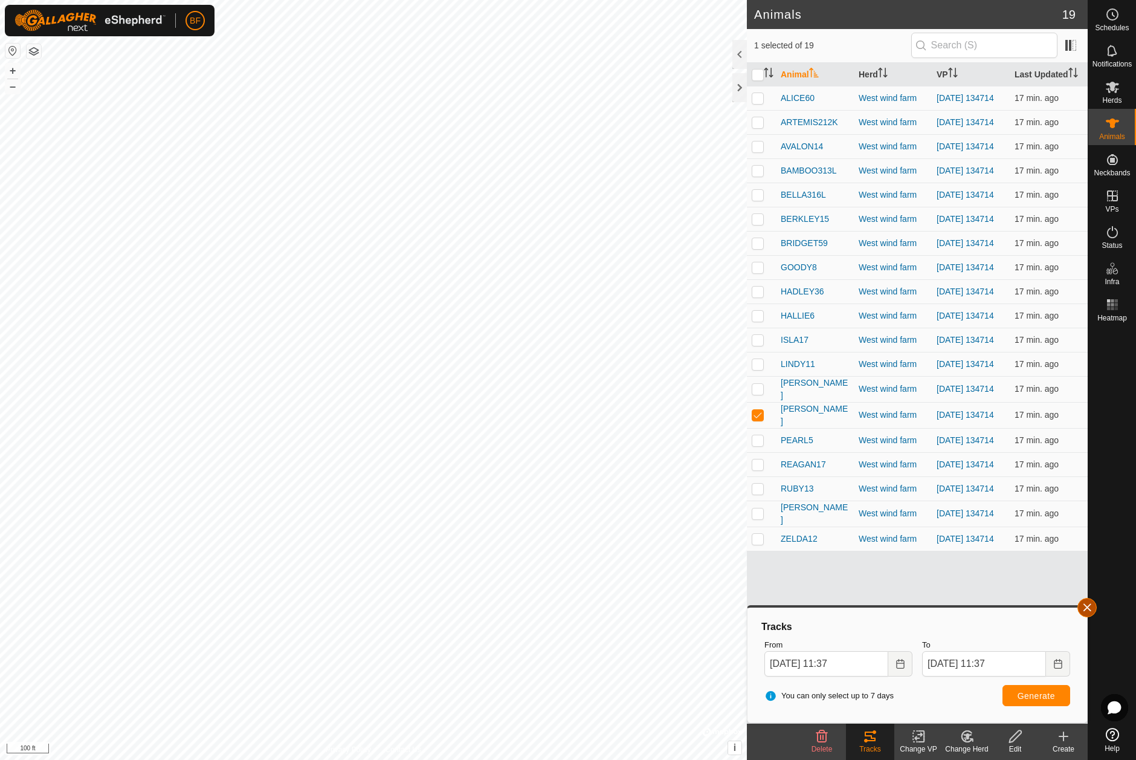
click at [1086, 607] on span "button" at bounding box center [1087, 607] width 10 height 10
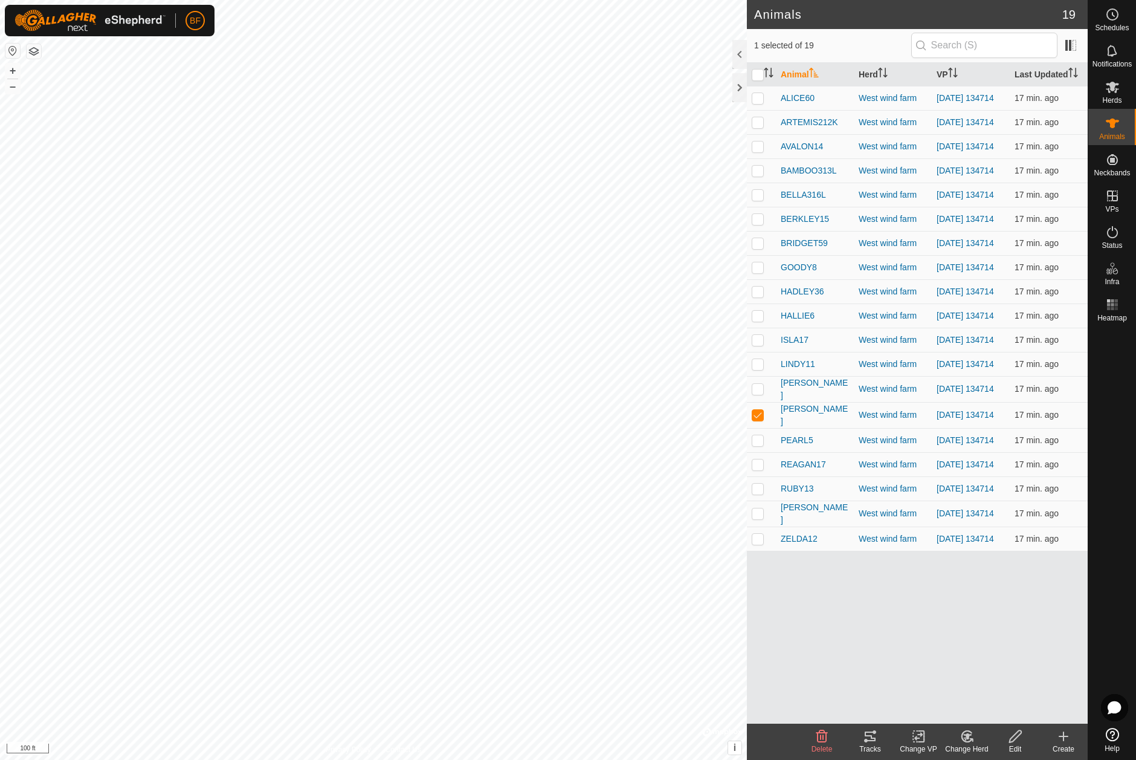
click at [874, 735] on icon at bounding box center [870, 736] width 15 height 15
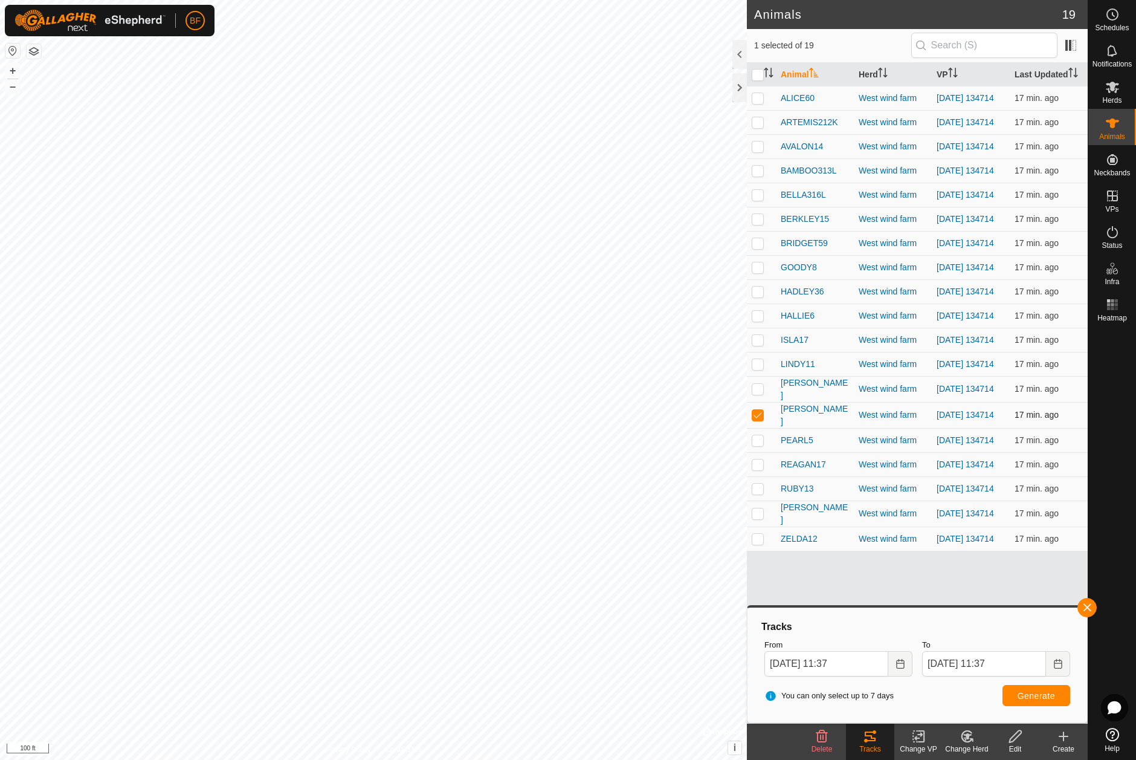
click at [760, 419] on p-checkbox at bounding box center [758, 415] width 12 height 10
checkbox input "false"
drag, startPoint x: 758, startPoint y: 462, endPoint x: 767, endPoint y: 462, distance: 8.5
click at [758, 445] on p-checkbox at bounding box center [758, 440] width 12 height 10
drag, startPoint x: 1086, startPoint y: 605, endPoint x: 1004, endPoint y: 647, distance: 92.4
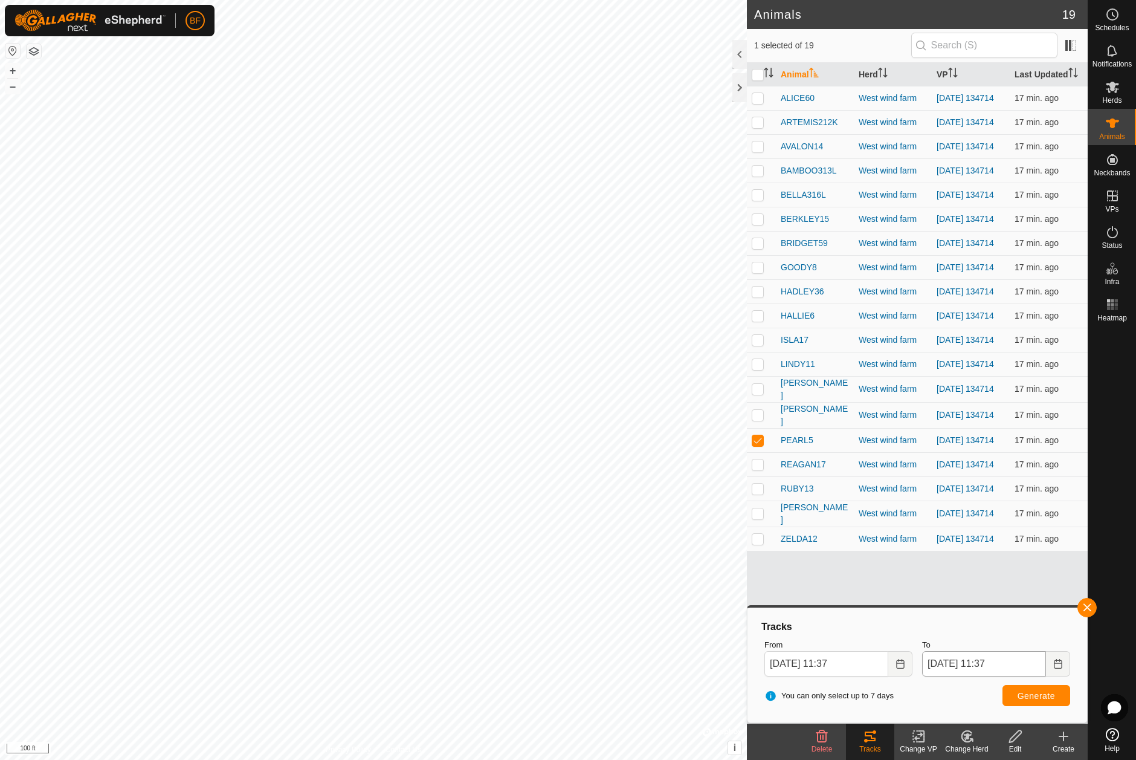
click at [1085, 606] on span "button" at bounding box center [1087, 607] width 10 height 10
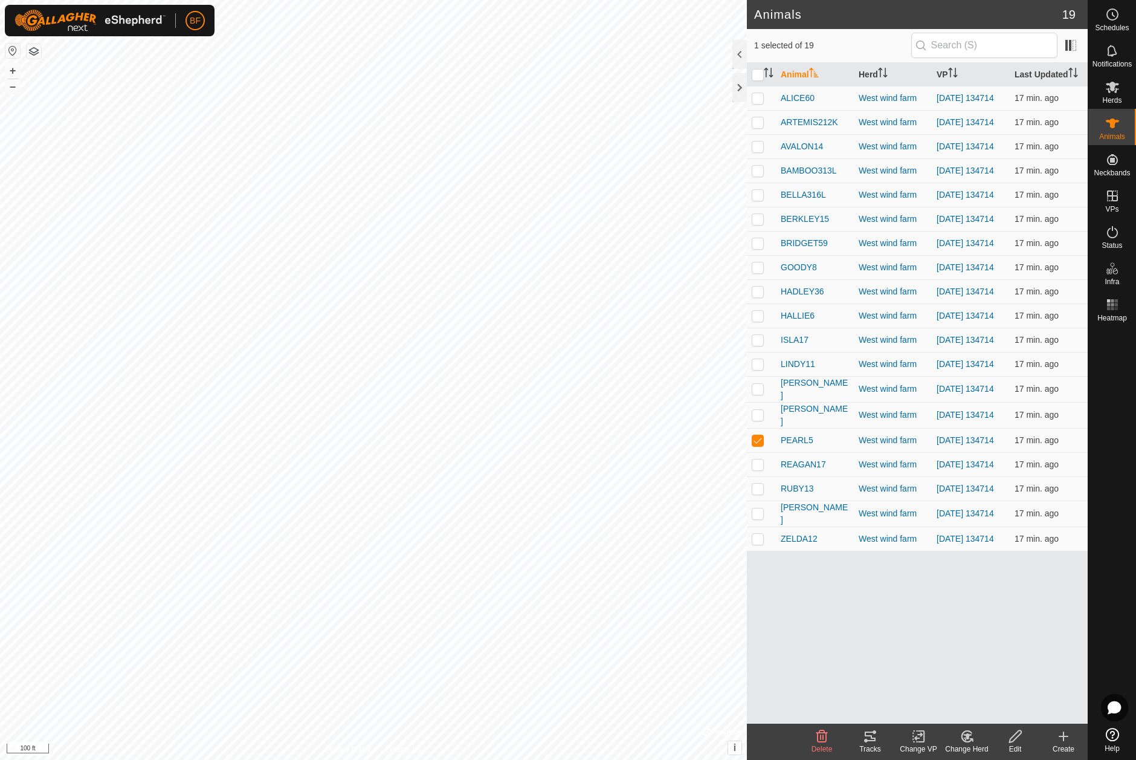
click at [876, 733] on icon at bounding box center [875, 732] width 4 height 4
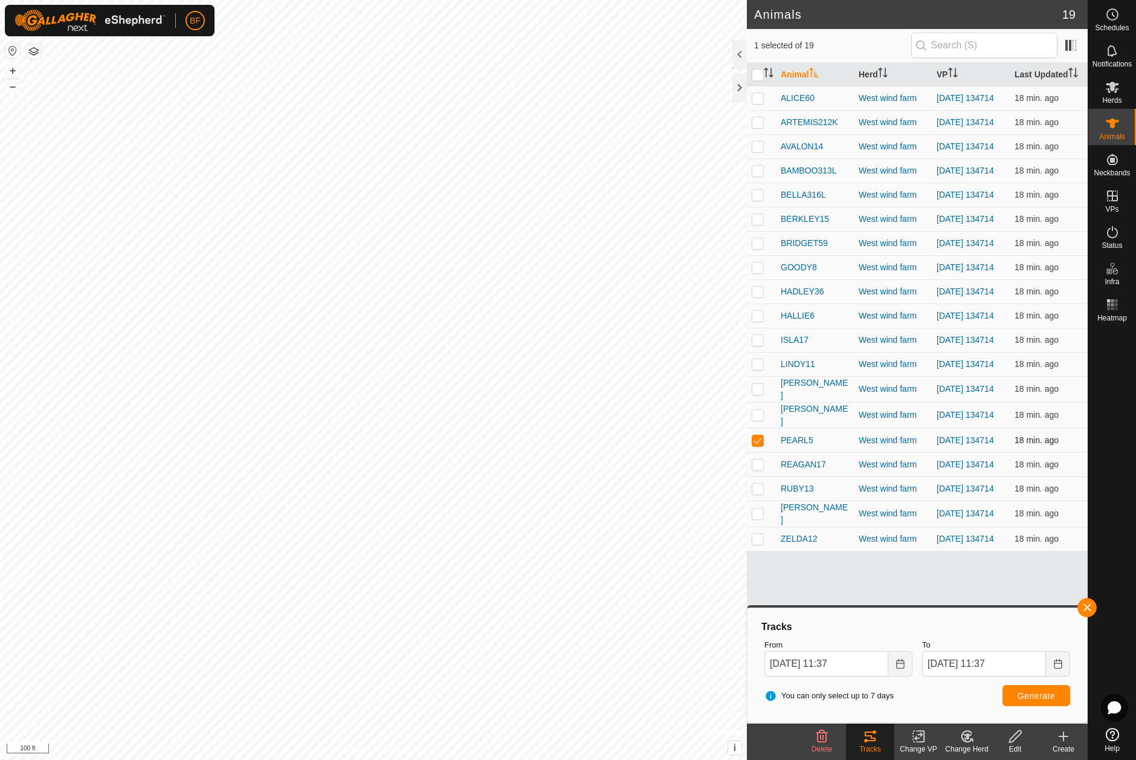
drag, startPoint x: 759, startPoint y: 459, endPoint x: 755, endPoint y: 473, distance: 14.9
click at [759, 445] on p-checkbox at bounding box center [758, 440] width 12 height 10
checkbox input "false"
click at [759, 469] on p-checkbox at bounding box center [758, 464] width 12 height 10
drag, startPoint x: 1088, startPoint y: 604, endPoint x: 976, endPoint y: 674, distance: 131.4
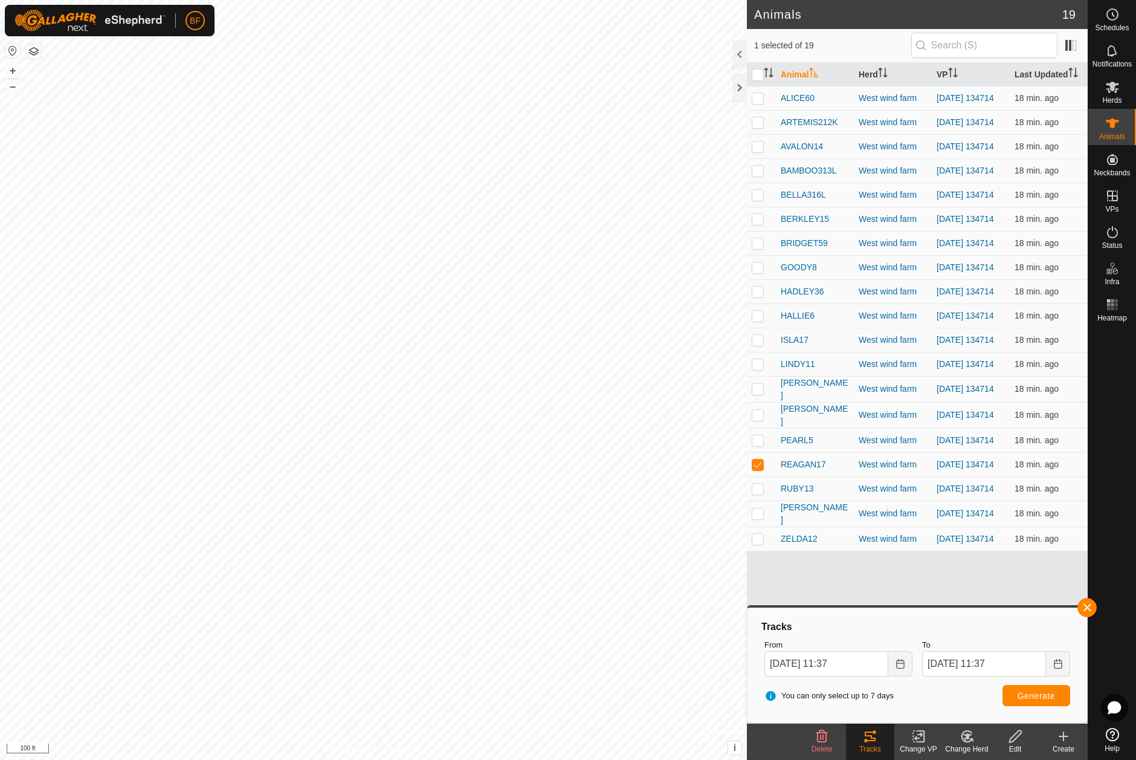
click at [1087, 605] on span "button" at bounding box center [1087, 607] width 10 height 10
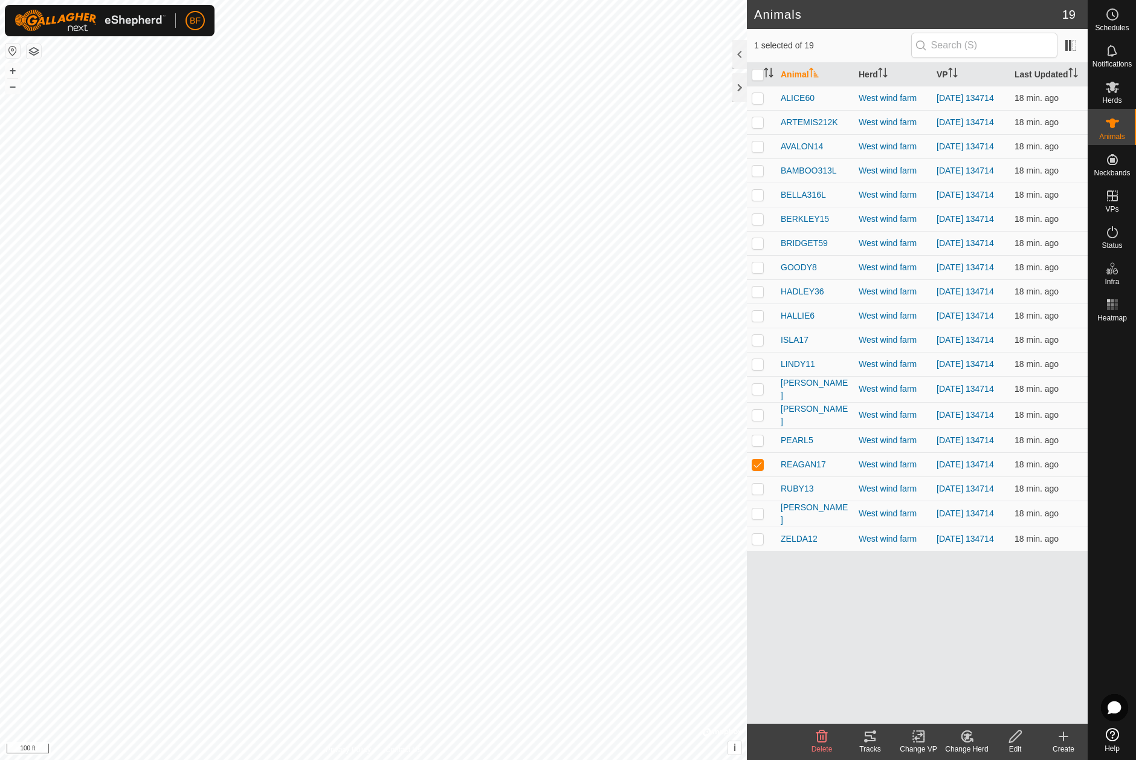
click at [868, 740] on icon at bounding box center [870, 736] width 11 height 10
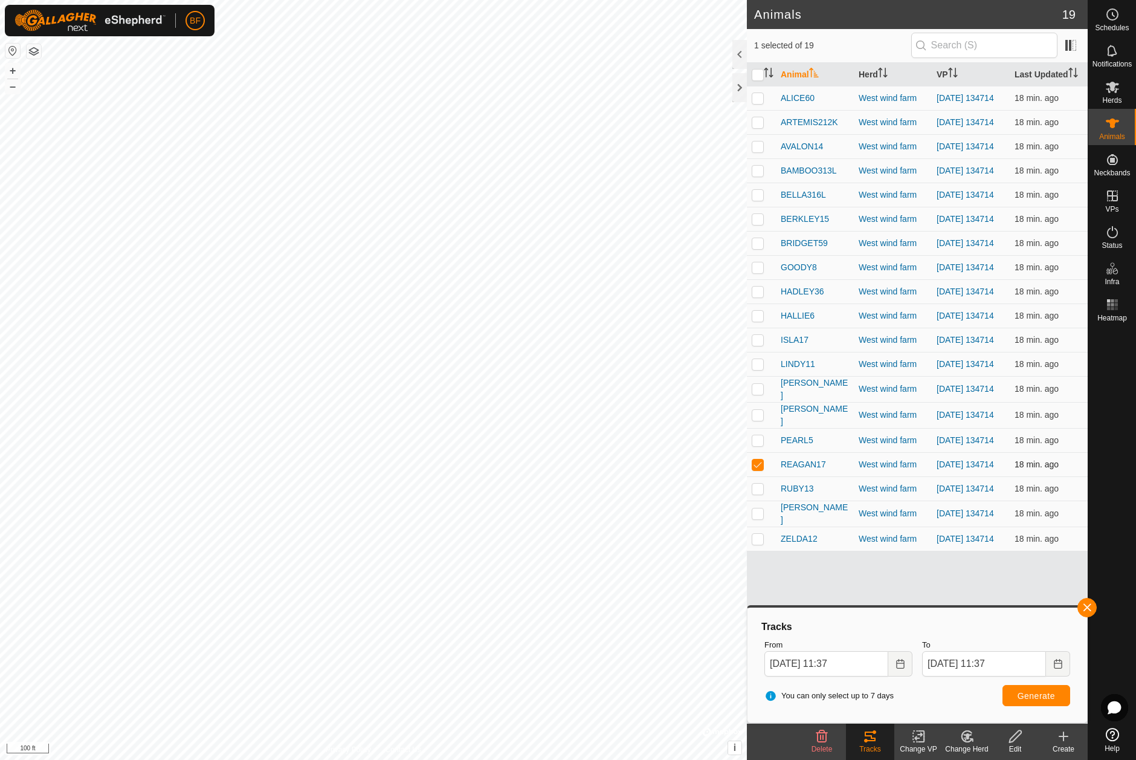
drag, startPoint x: 761, startPoint y: 489, endPoint x: 757, endPoint y: 499, distance: 10.6
click at [761, 469] on p-checkbox at bounding box center [758, 464] width 12 height 10
checkbox input "false"
drag, startPoint x: 757, startPoint y: 509, endPoint x: 771, endPoint y: 525, distance: 21.4
click at [757, 500] on td at bounding box center [761, 488] width 29 height 24
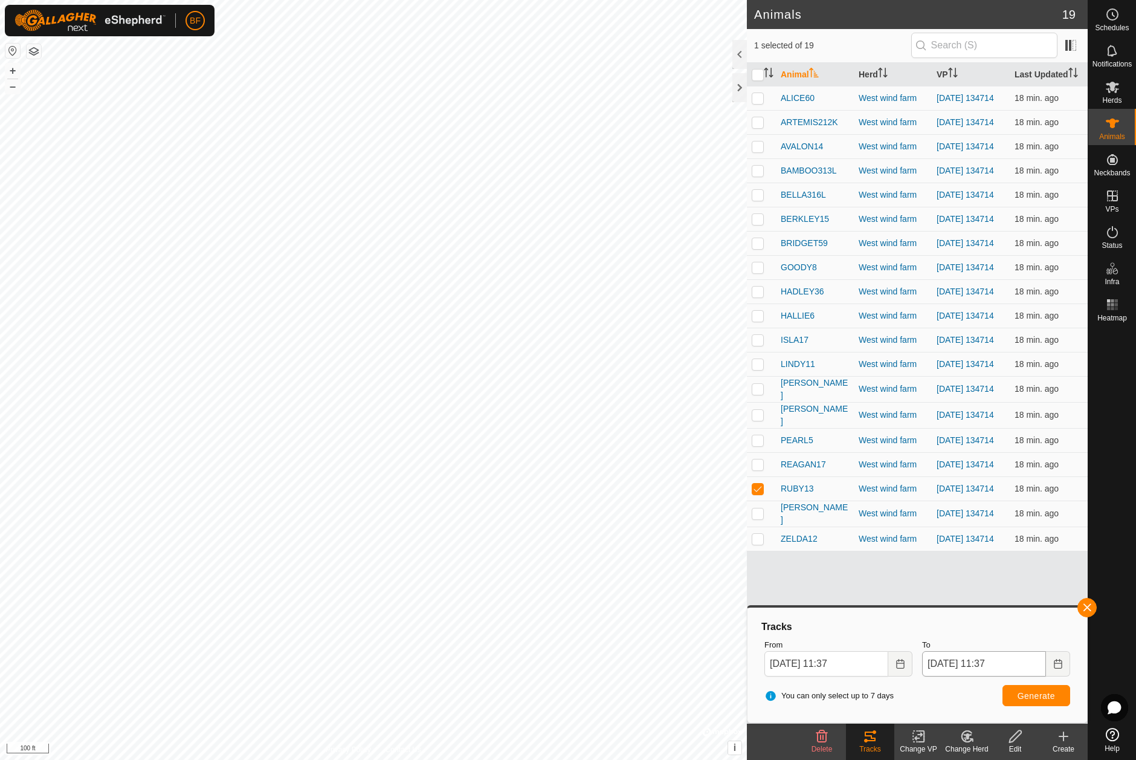
drag, startPoint x: 1088, startPoint y: 605, endPoint x: 1016, endPoint y: 647, distance: 82.9
click at [1084, 607] on span "button" at bounding box center [1087, 607] width 10 height 10
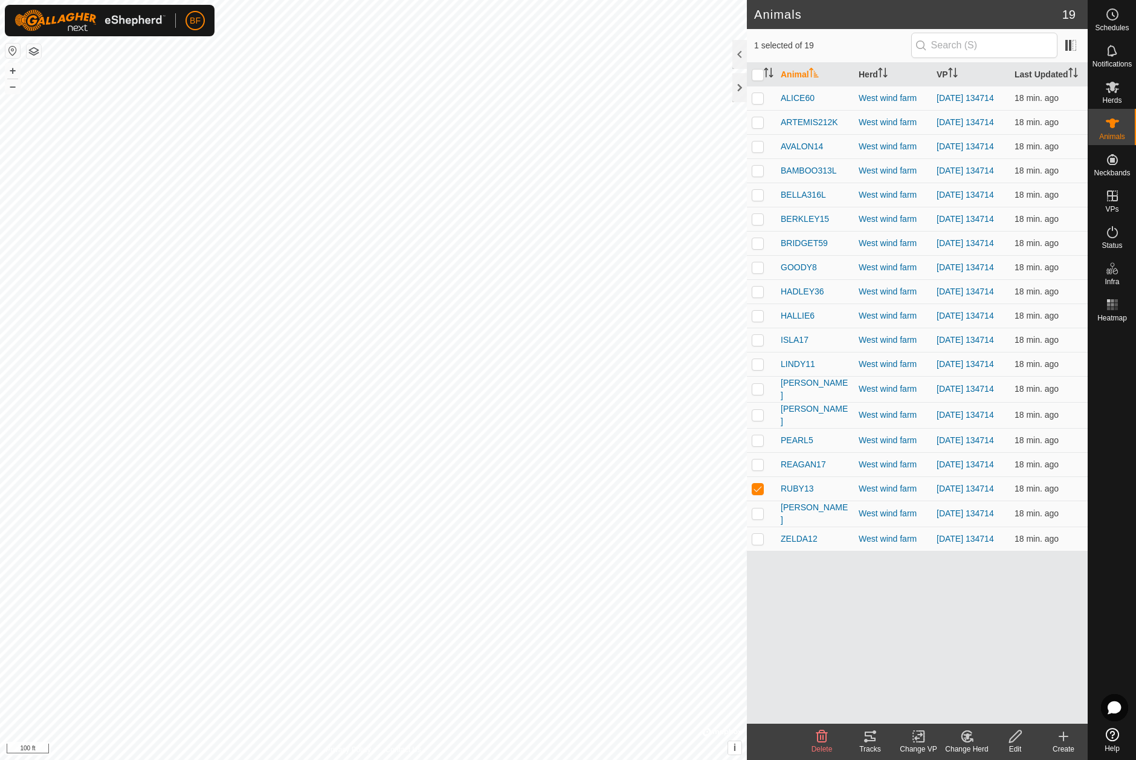
click at [877, 737] on tracks-svg-icon at bounding box center [870, 736] width 48 height 15
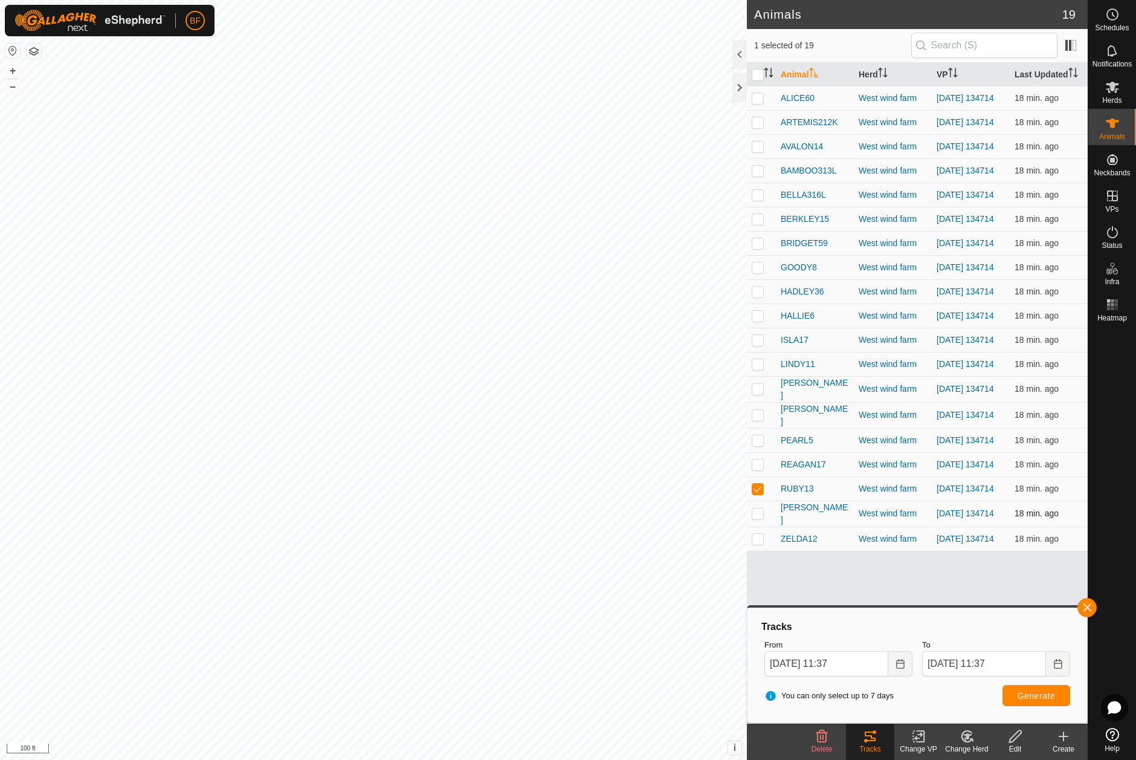
drag, startPoint x: 760, startPoint y: 512, endPoint x: 757, endPoint y: 537, distance: 24.4
click at [760, 493] on p-checkbox at bounding box center [758, 488] width 12 height 10
checkbox input "false"
drag, startPoint x: 757, startPoint y: 538, endPoint x: 773, endPoint y: 542, distance: 16.1
click at [757, 518] on p-checkbox at bounding box center [758, 513] width 12 height 10
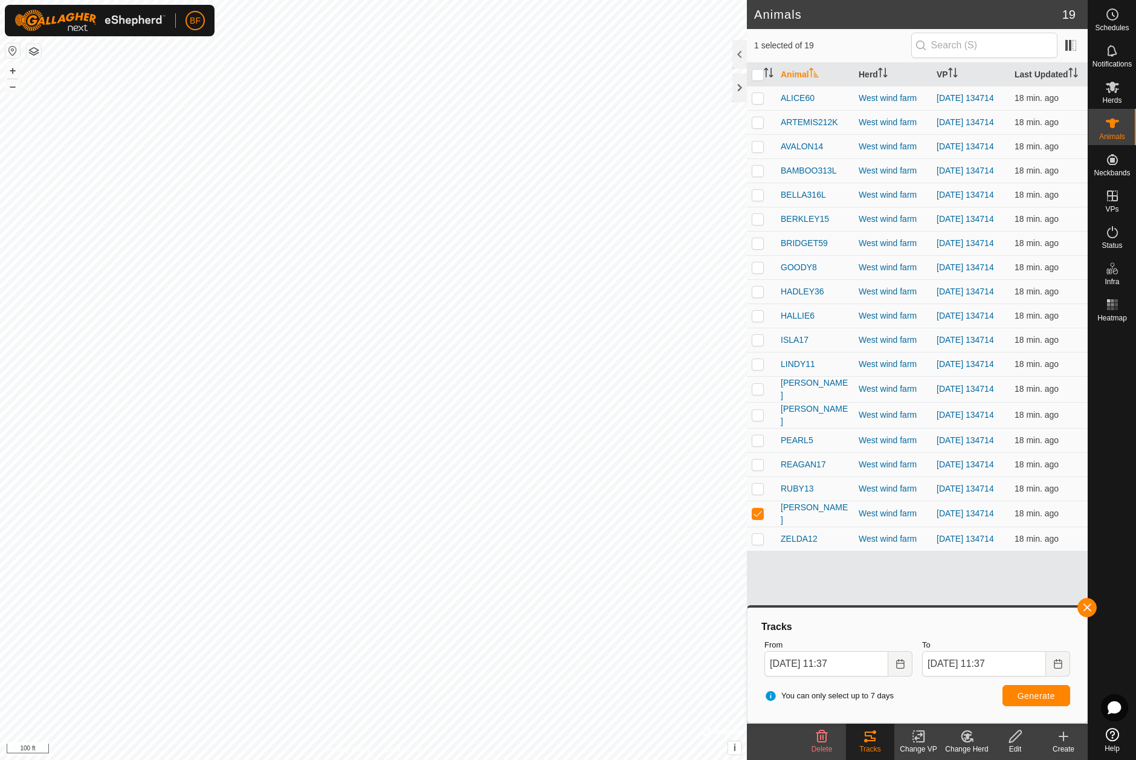
drag, startPoint x: 1087, startPoint y: 606, endPoint x: 1022, endPoint y: 650, distance: 78.8
click at [1086, 607] on button "button" at bounding box center [1086, 607] width 19 height 19
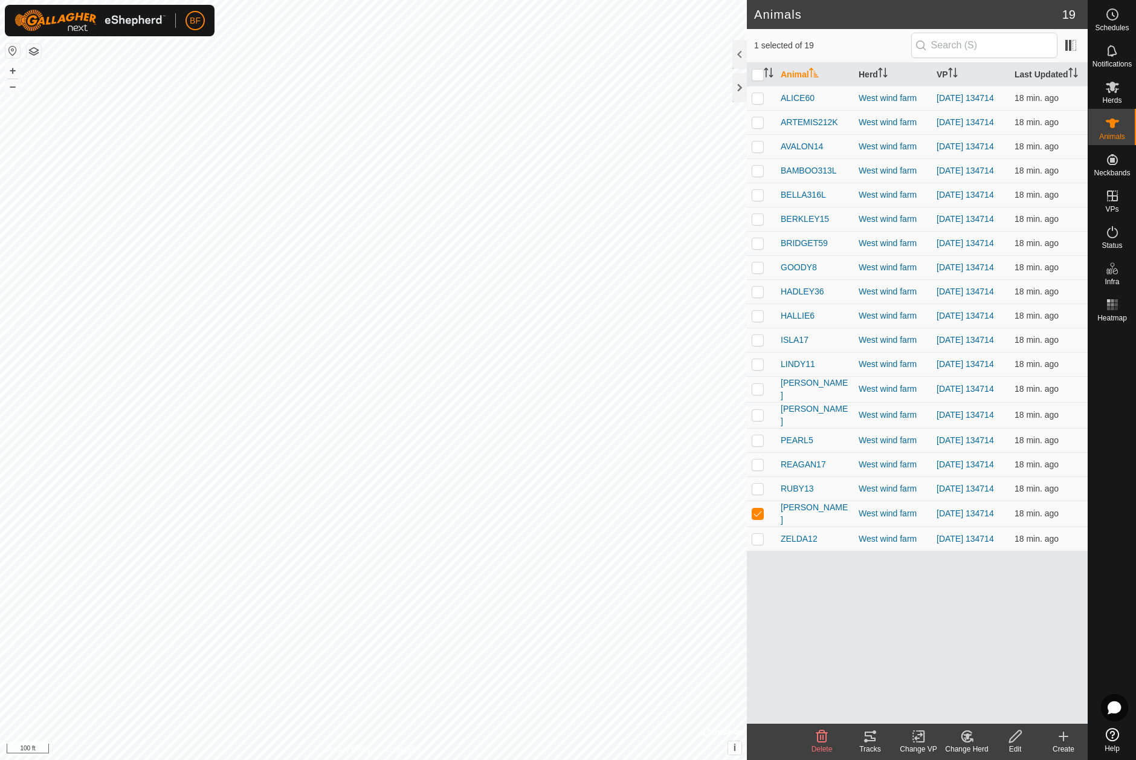
click at [880, 738] on tracks-svg-icon at bounding box center [870, 736] width 48 height 15
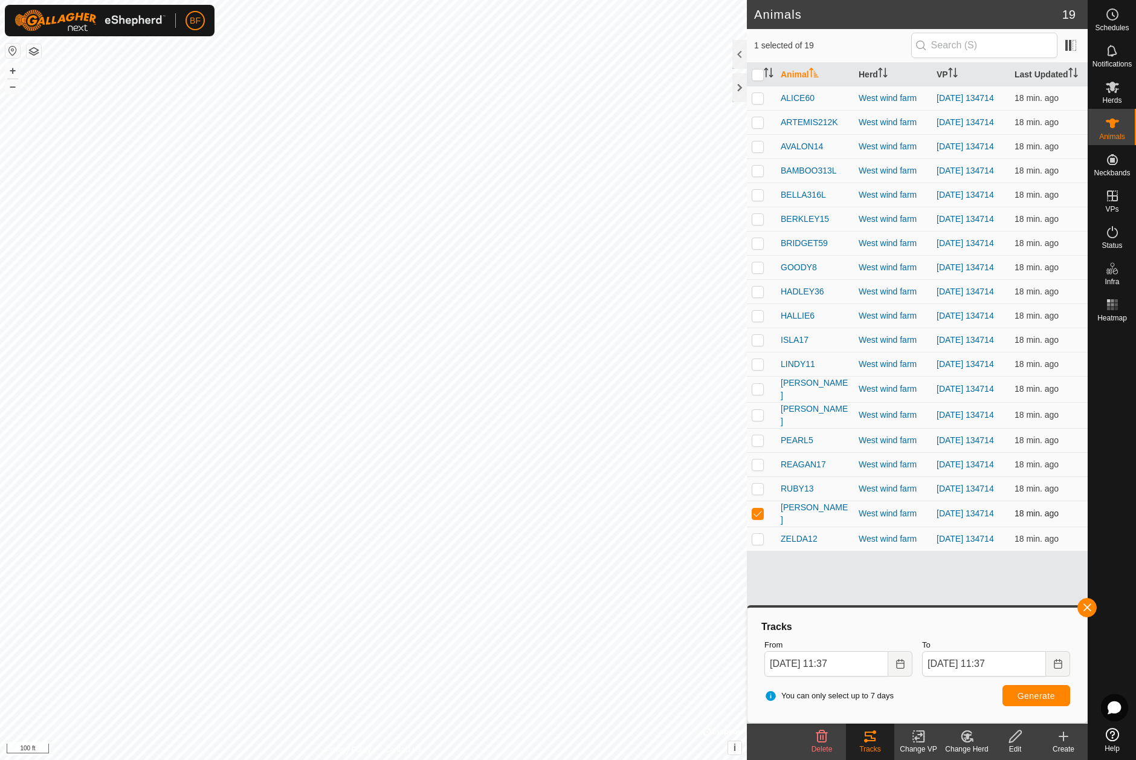
click at [758, 526] on td at bounding box center [761, 513] width 29 height 26
checkbox input "false"
drag, startPoint x: 759, startPoint y: 567, endPoint x: 834, endPoint y: 572, distance: 75.7
click at [760, 543] on p-checkbox at bounding box center [758, 539] width 12 height 10
checkbox input "true"
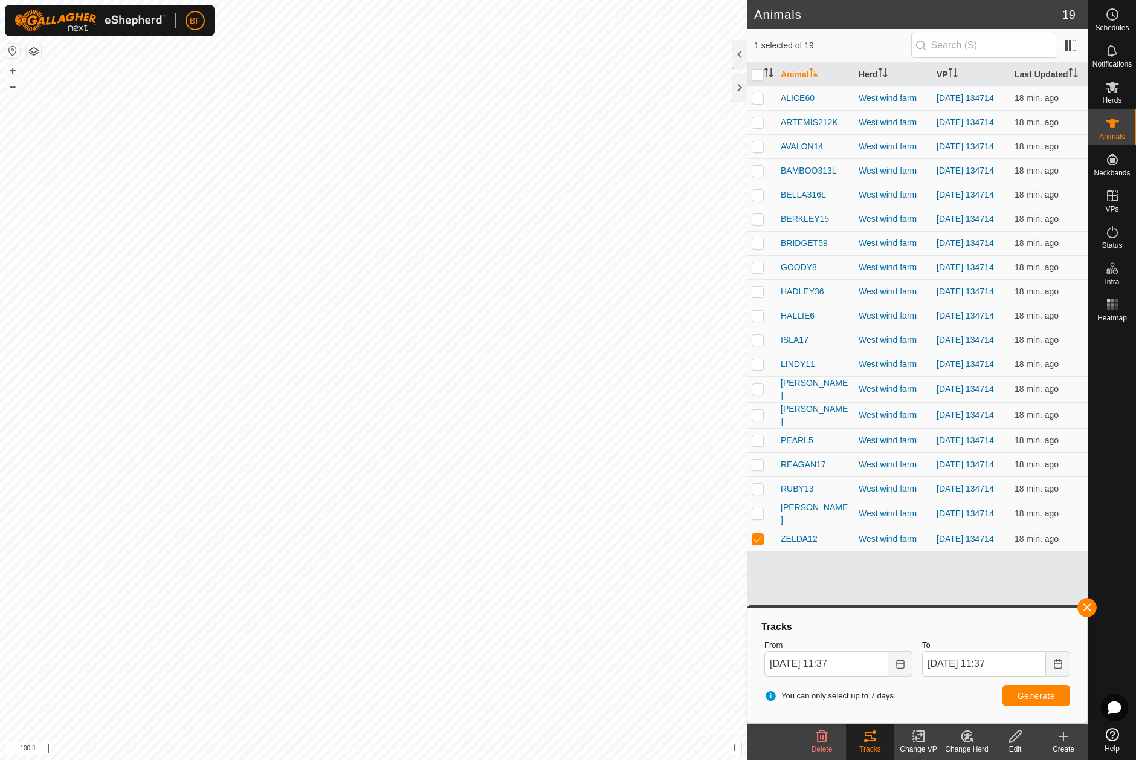
drag, startPoint x: 1086, startPoint y: 606, endPoint x: 1061, endPoint y: 637, distance: 39.5
click at [1083, 612] on button "button" at bounding box center [1086, 607] width 19 height 19
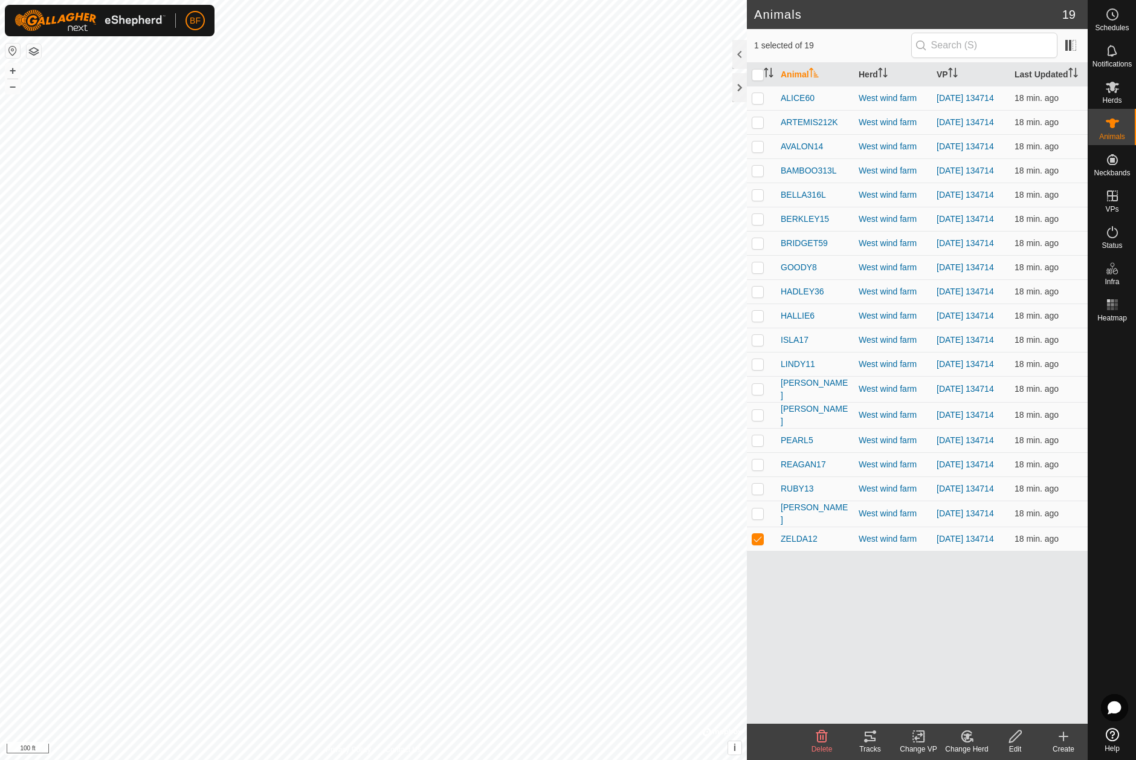
click at [880, 740] on tracks-svg-icon at bounding box center [870, 736] width 48 height 15
